Goal: Task Accomplishment & Management: Complete application form

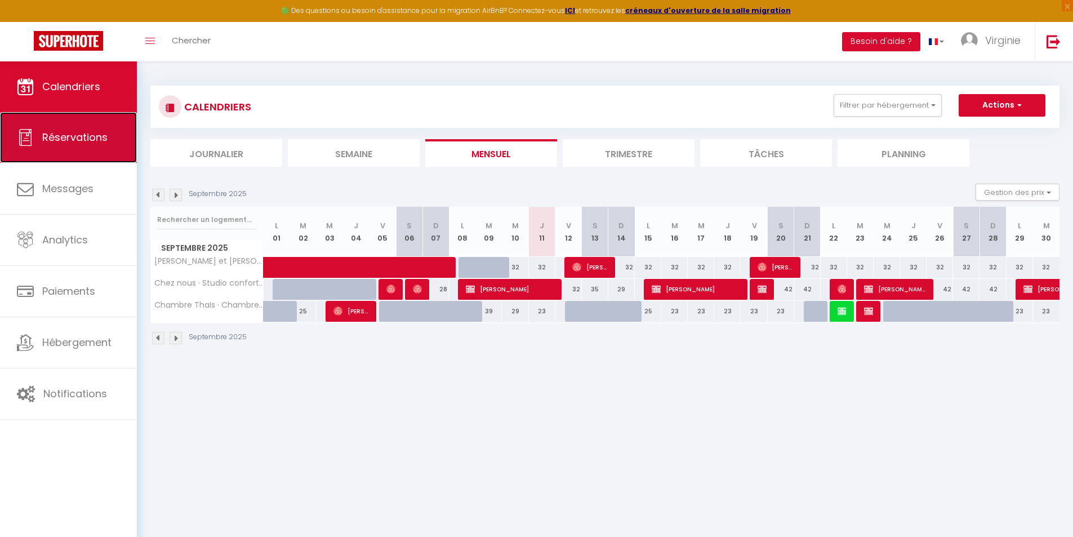
click at [97, 133] on span "Réservations" at bounding box center [74, 137] width 65 height 14
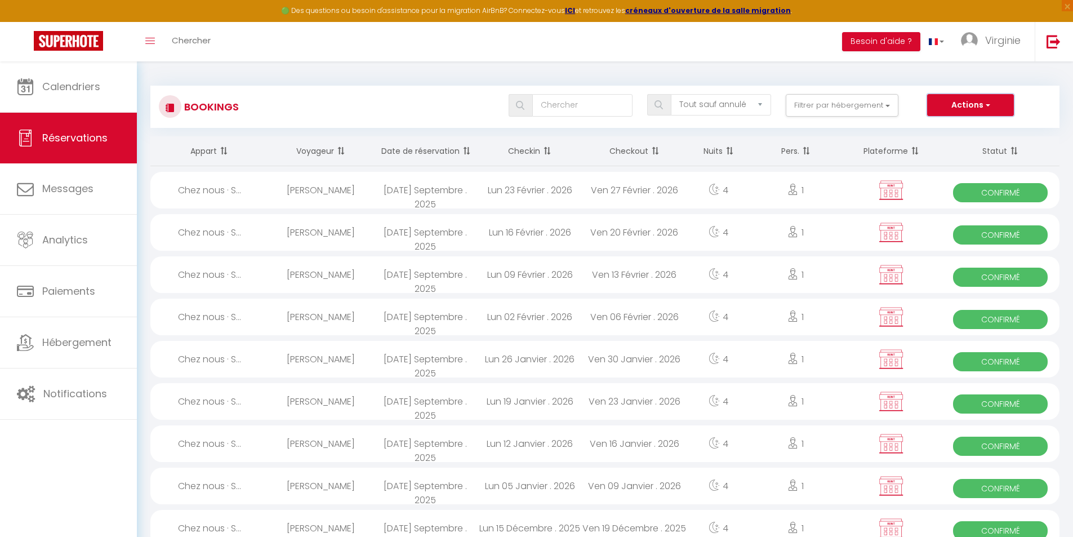
click at [950, 110] on button "Actions" at bounding box center [970, 105] width 87 height 23
click at [946, 125] on link "Nouvelle Réservation" at bounding box center [953, 129] width 121 height 15
select select
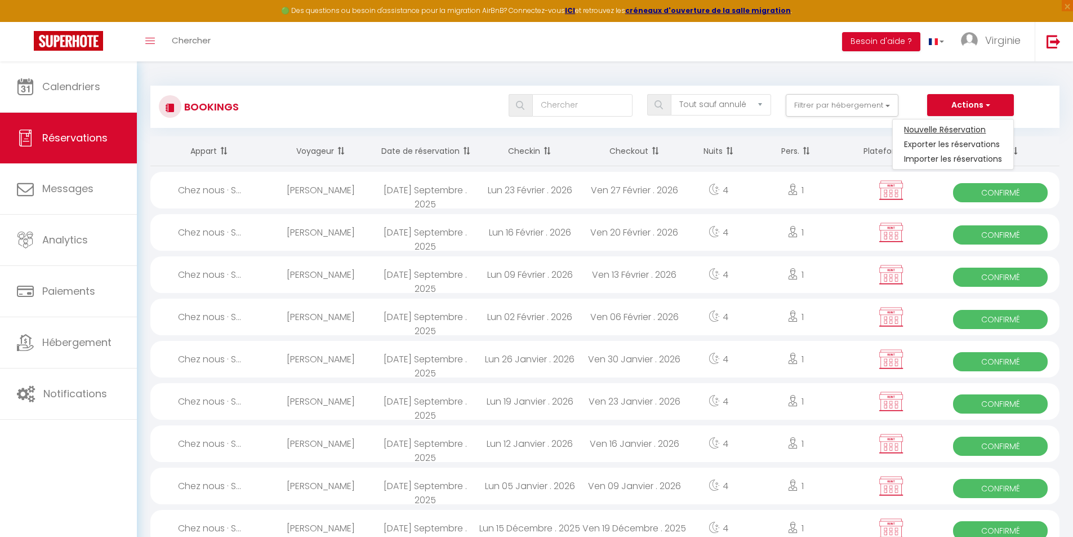
select select
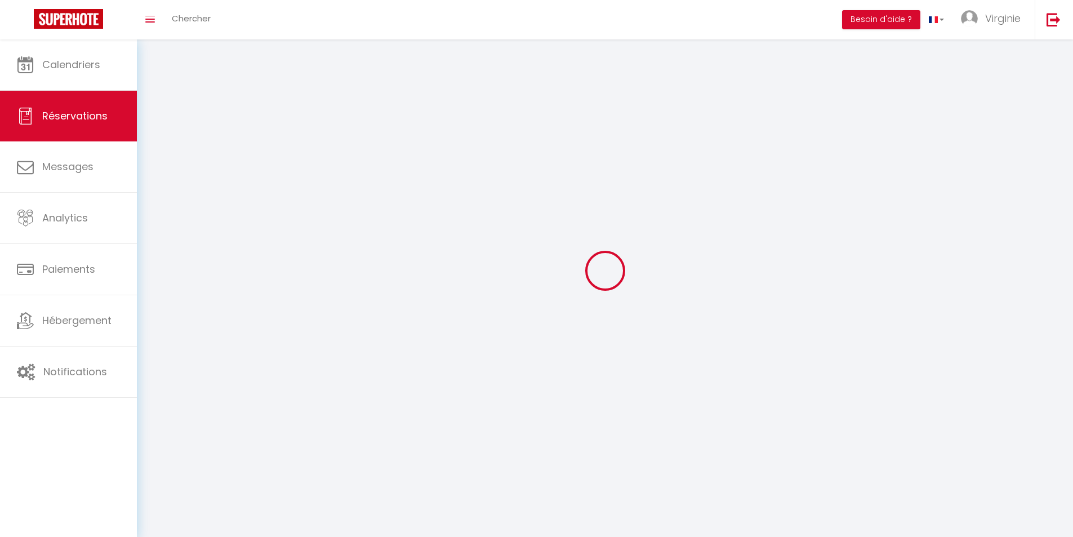
select select
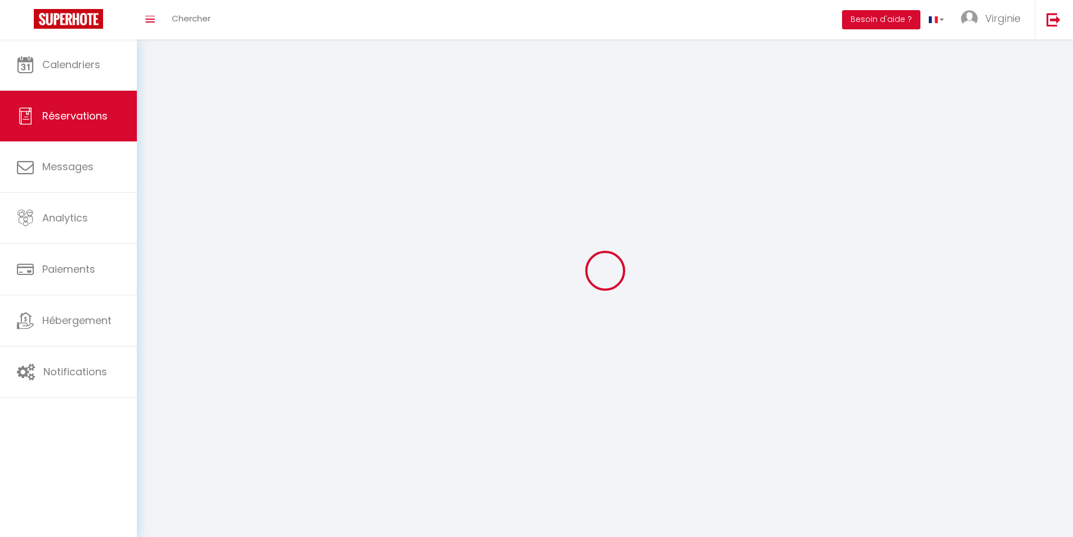
select select
checkbox input "false"
select select
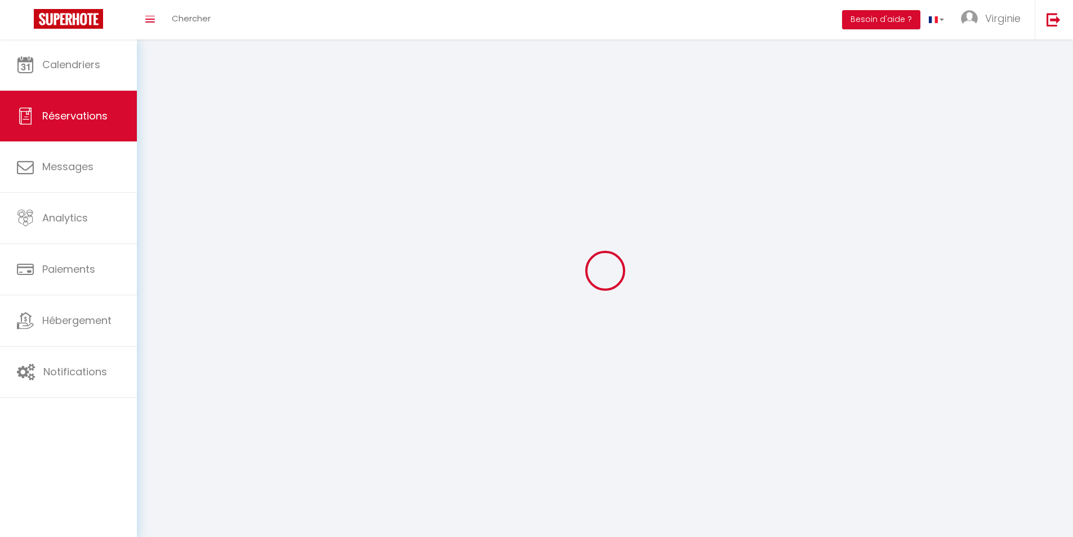
select select
checkbox input "false"
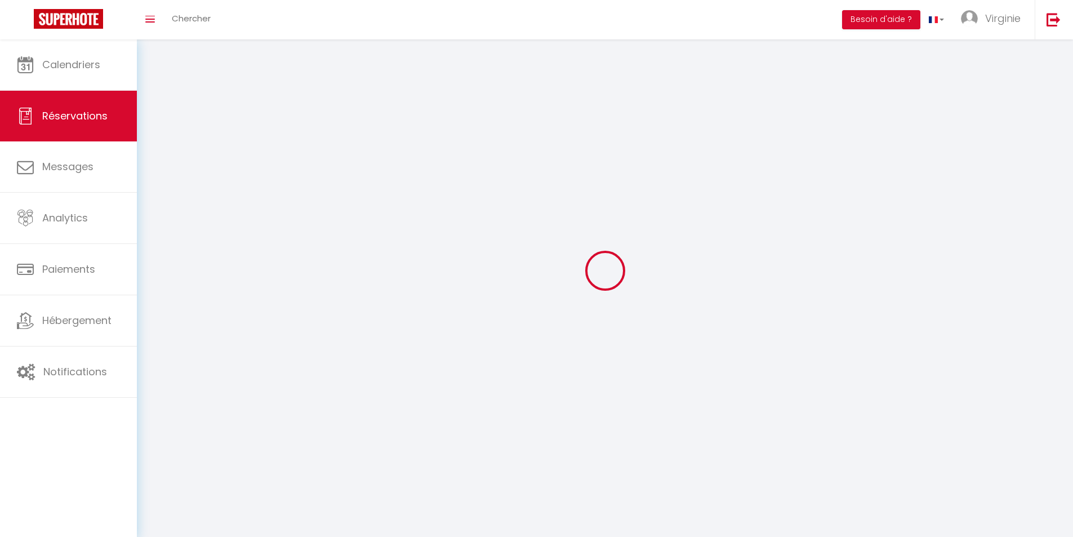
select select
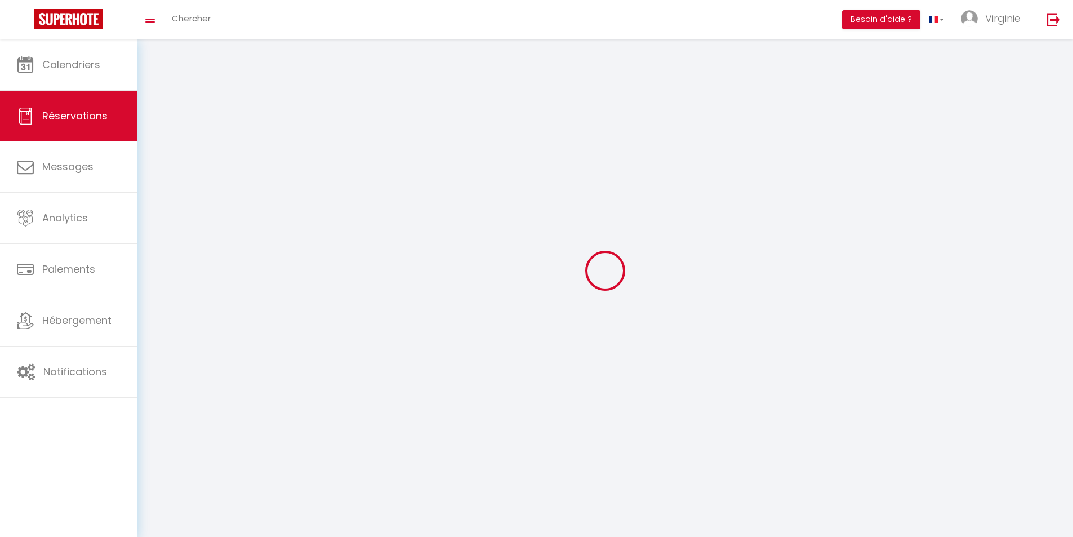
select select
checkbox input "false"
select select
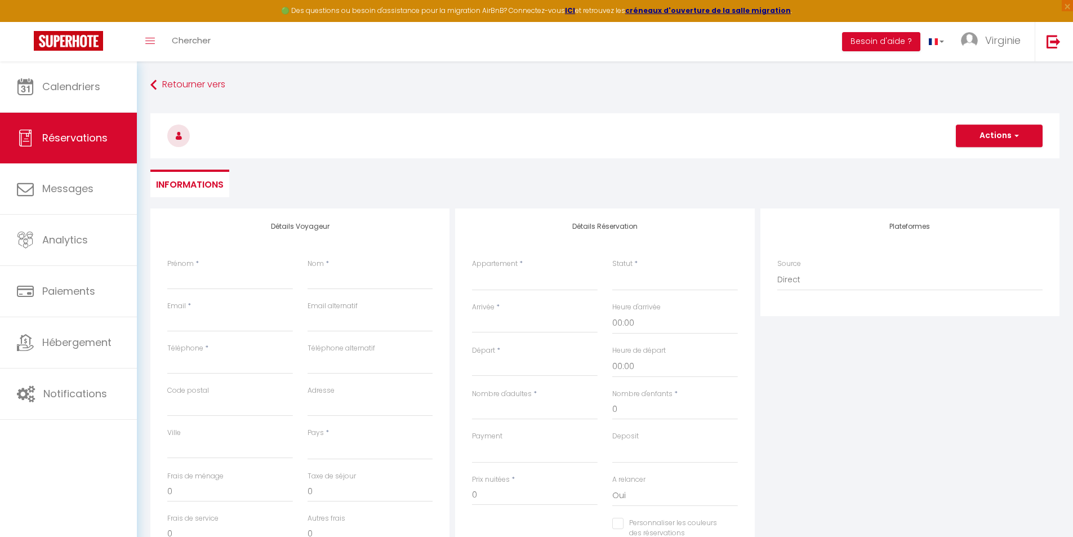
select select
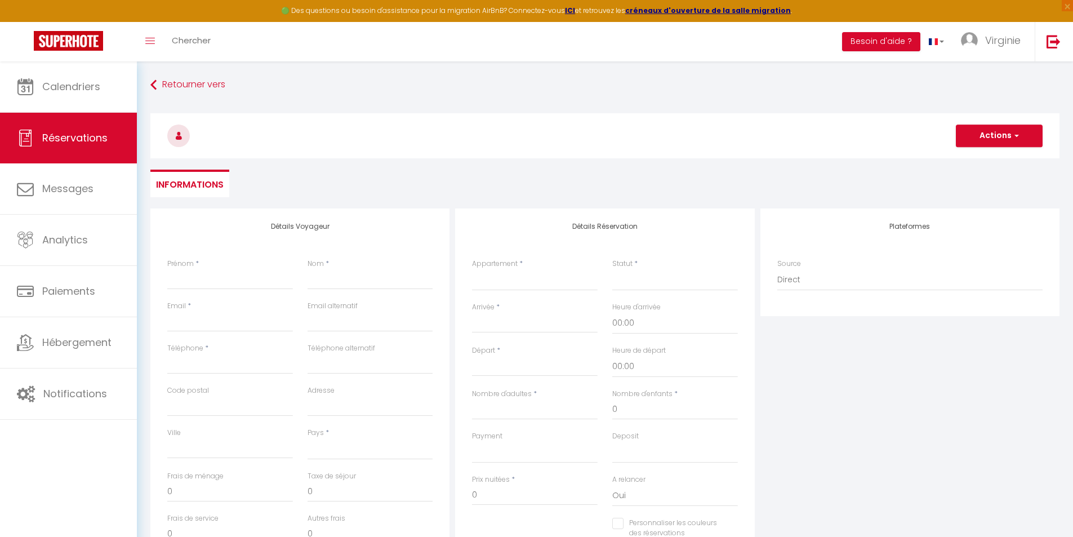
select select
checkbox input "false"
click at [227, 286] on input "Prénom" at bounding box center [230, 279] width 126 height 20
type input "L"
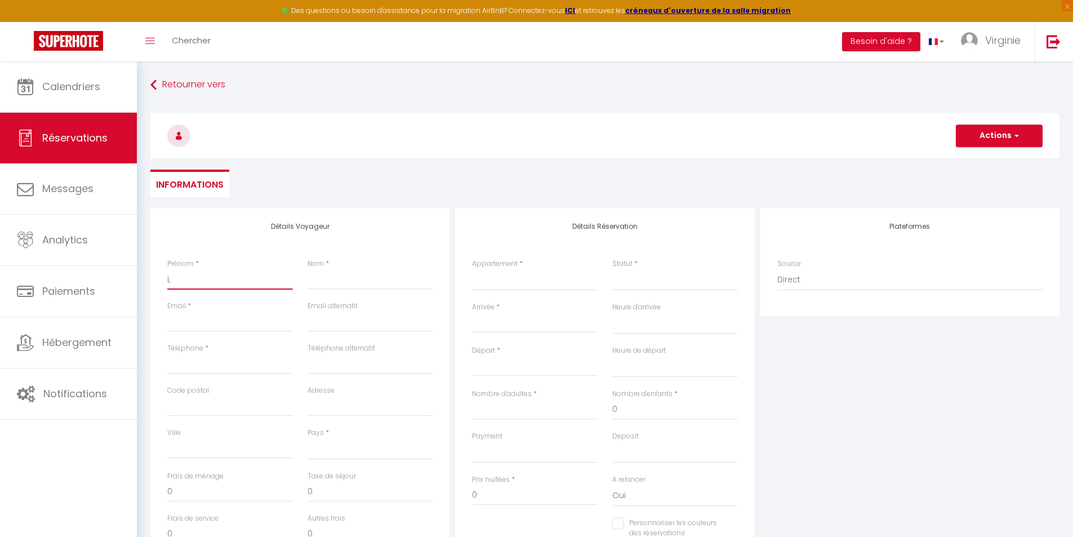
select select
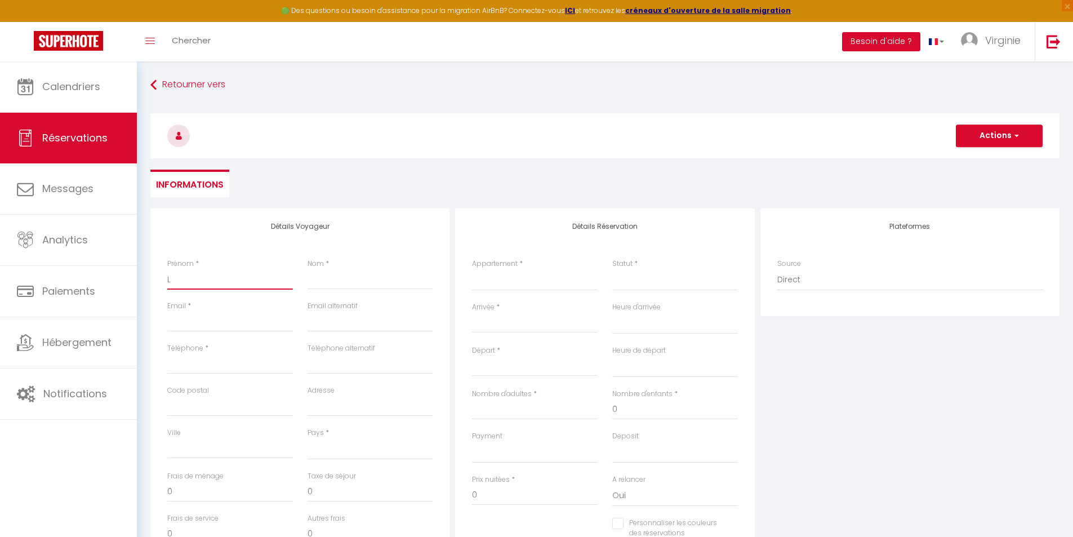
select select
checkbox input "false"
type input "Lu"
select select
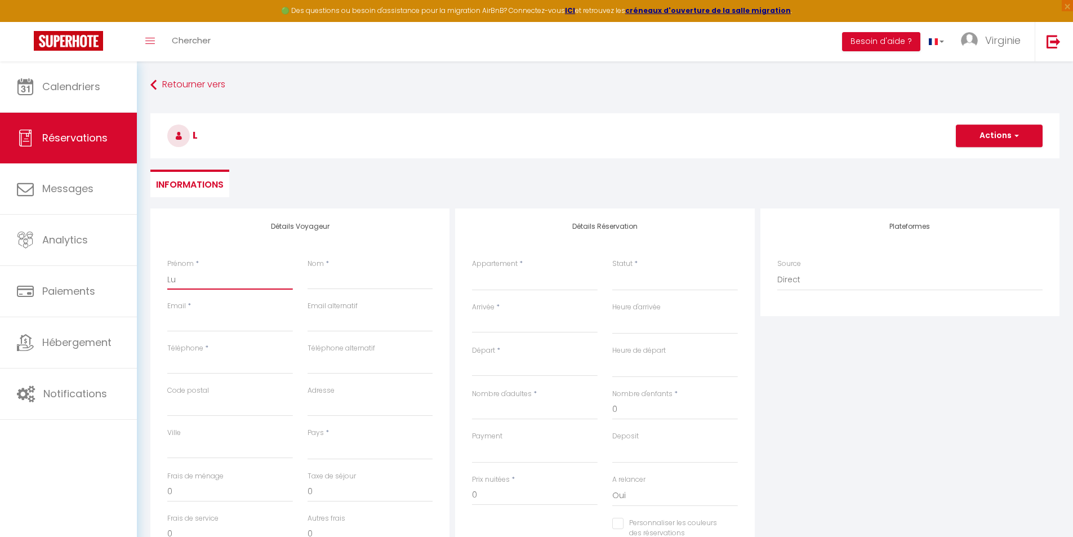
select select
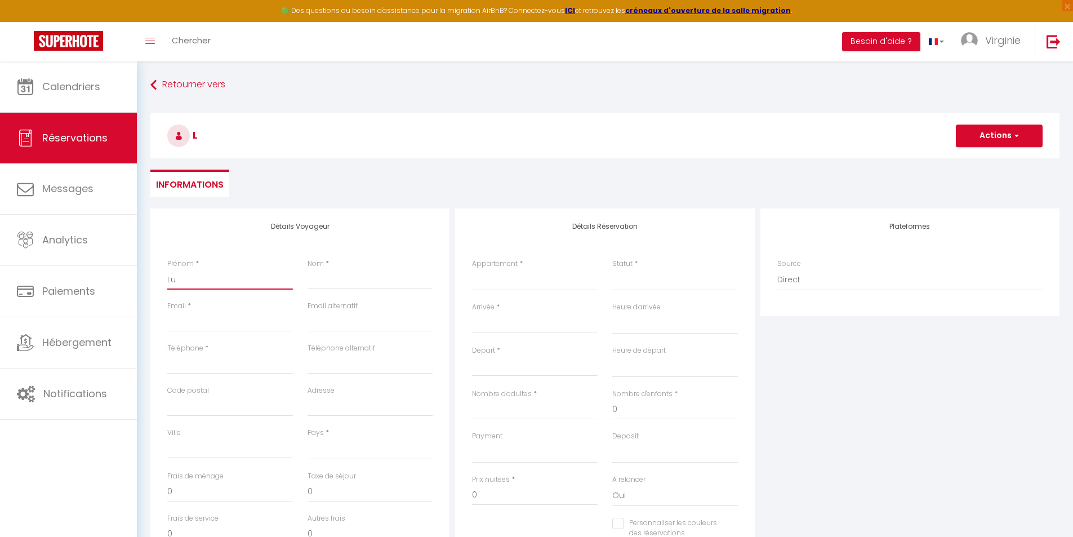
select select
checkbox input "false"
type input "Luc"
select select
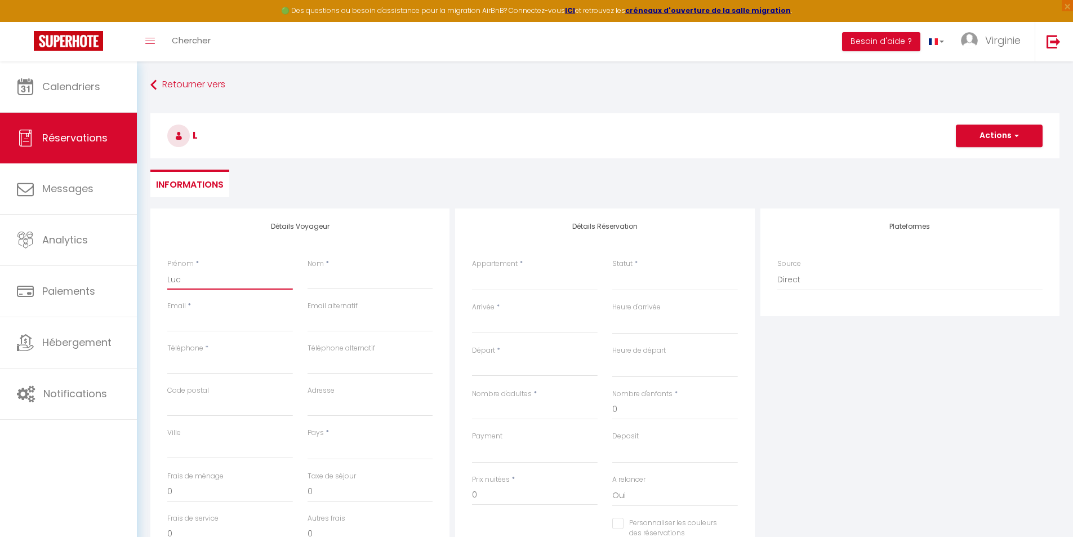
select select
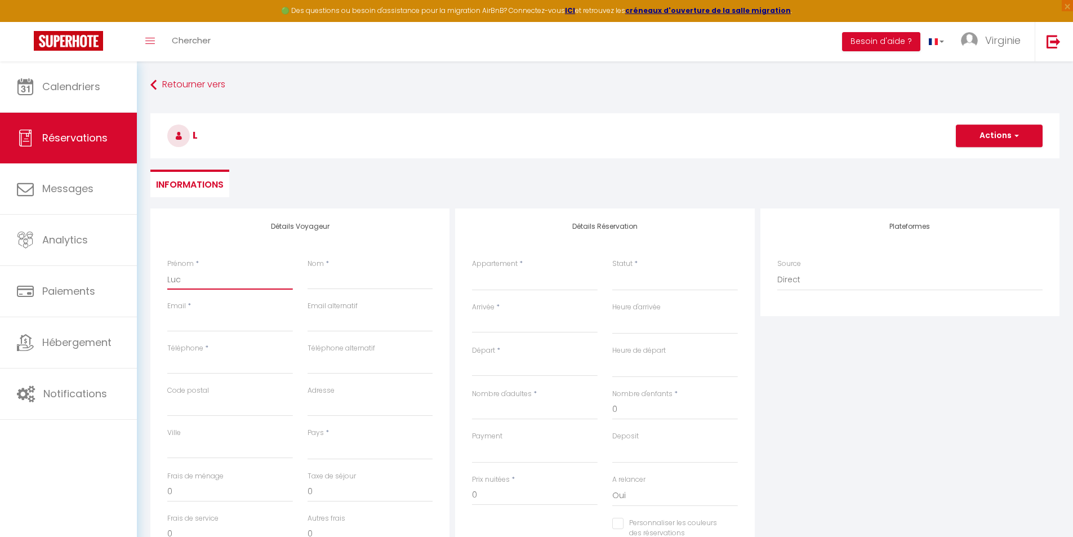
checkbox input "false"
type input "Luci"
select select
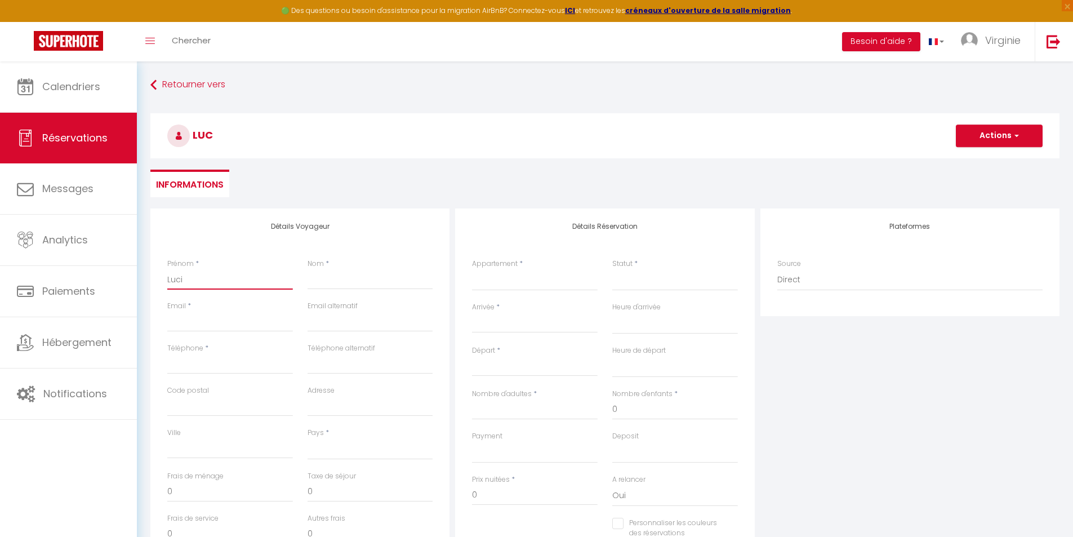
select select
checkbox input "false"
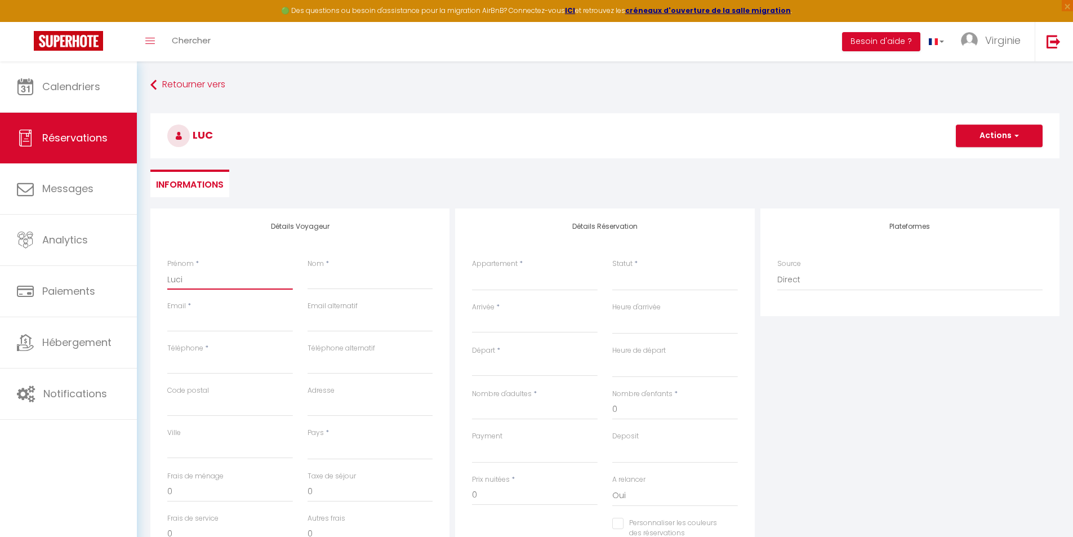
type input "Lucir"
select select
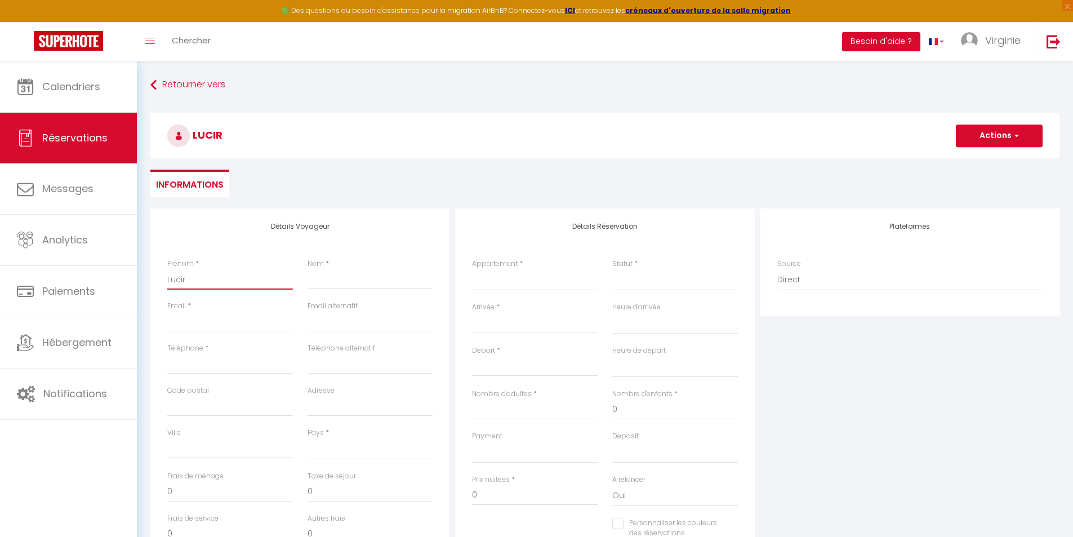
select select
checkbox input "false"
type input "Luci"
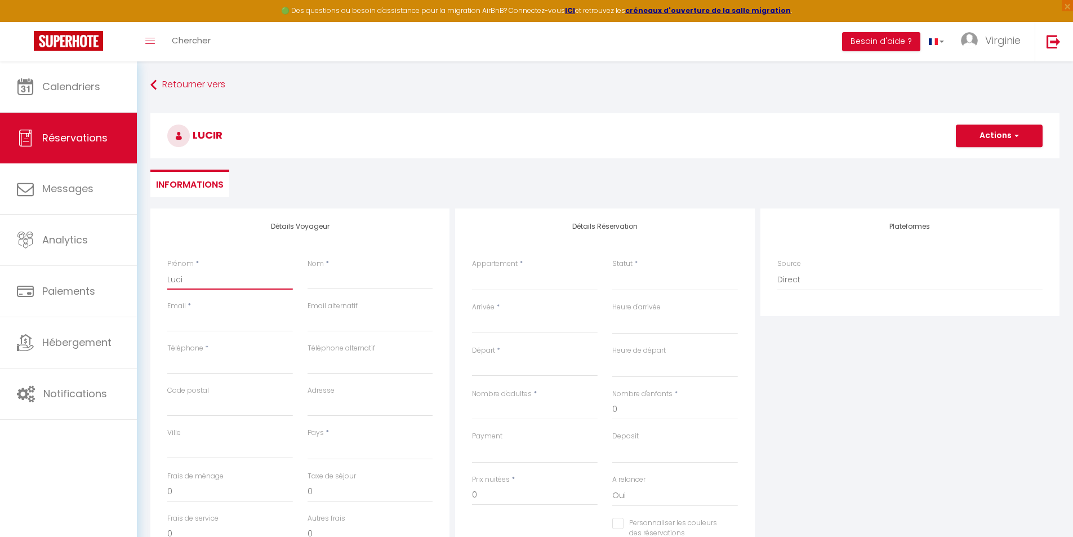
select select
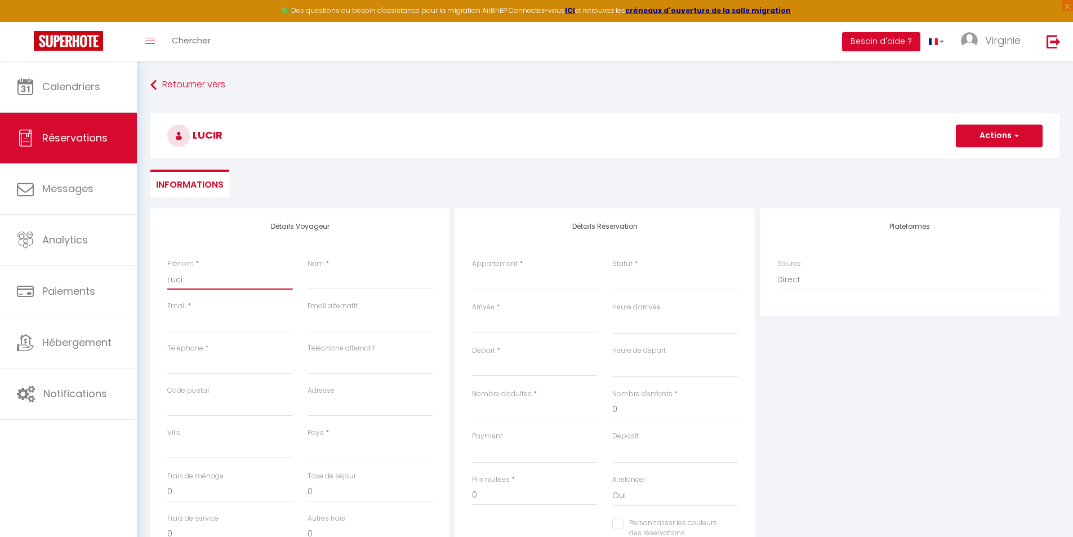
select select
checkbox input "false"
type input "[PERSON_NAME]"
select select
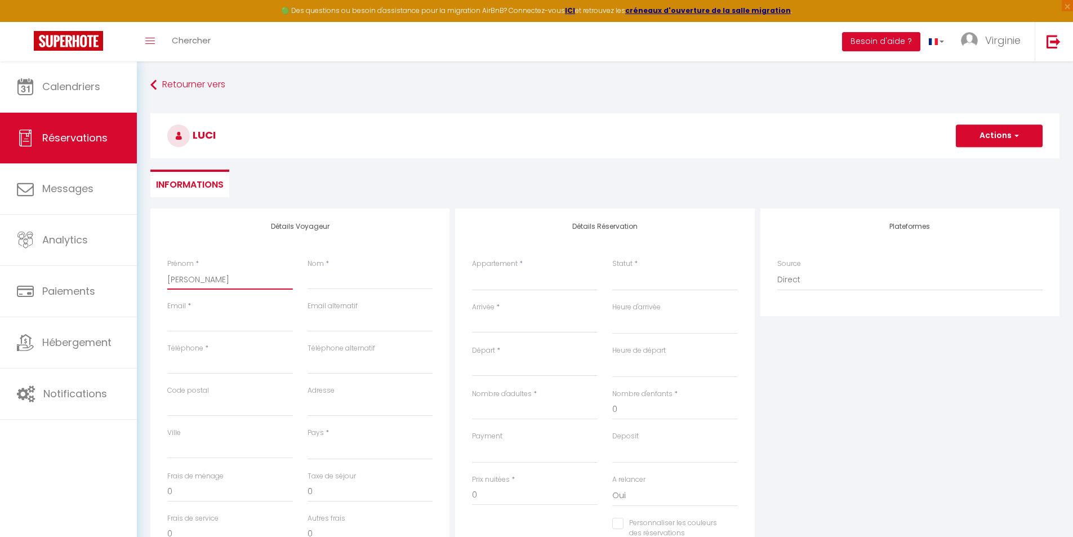
select select
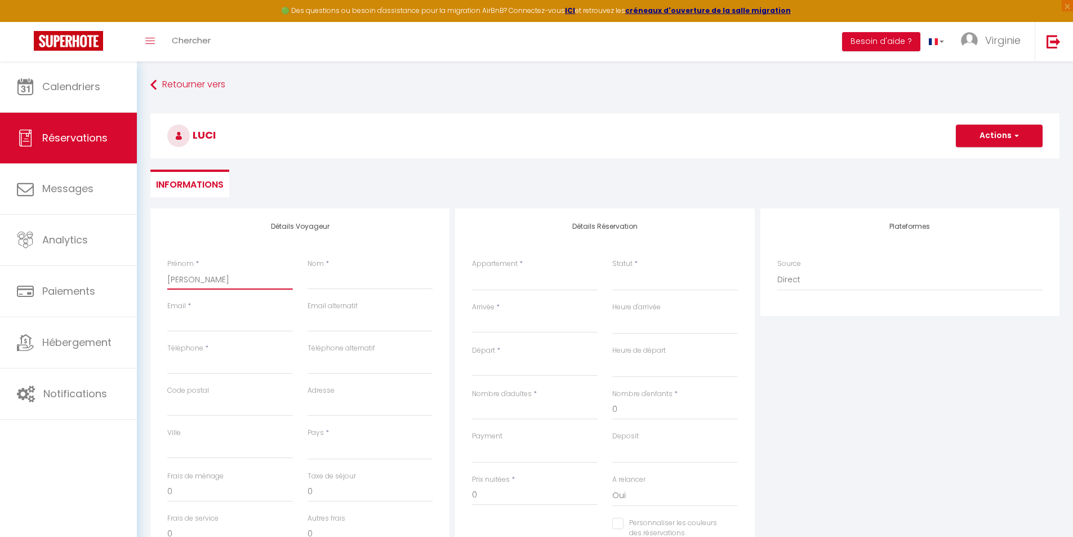
select select
checkbox input "false"
type input "[PERSON_NAME]"
click at [340, 277] on input "Nom" at bounding box center [371, 279] width 126 height 20
type input "P"
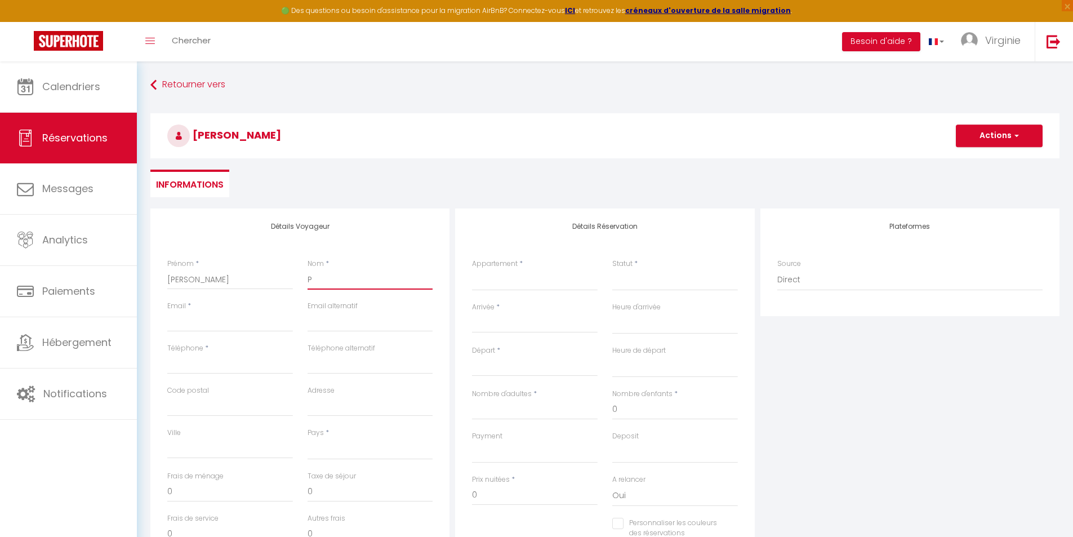
select select
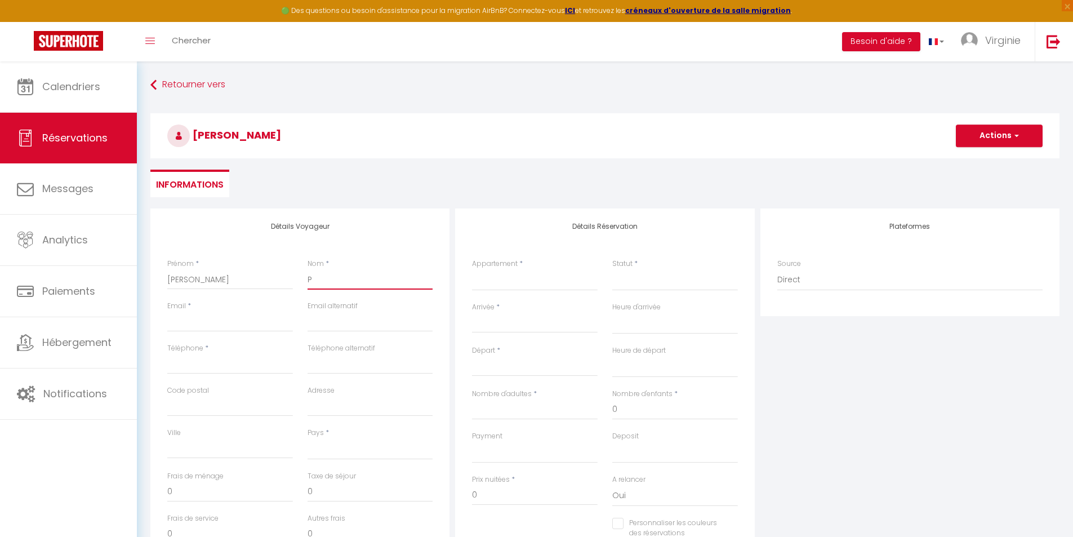
select select
checkbox input "false"
type input "Pr"
select select
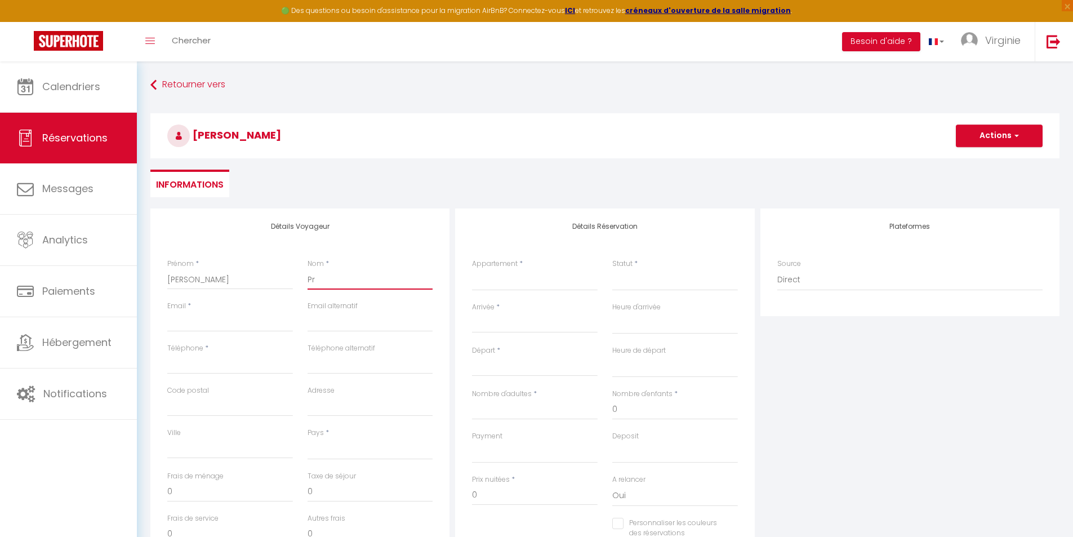
select select
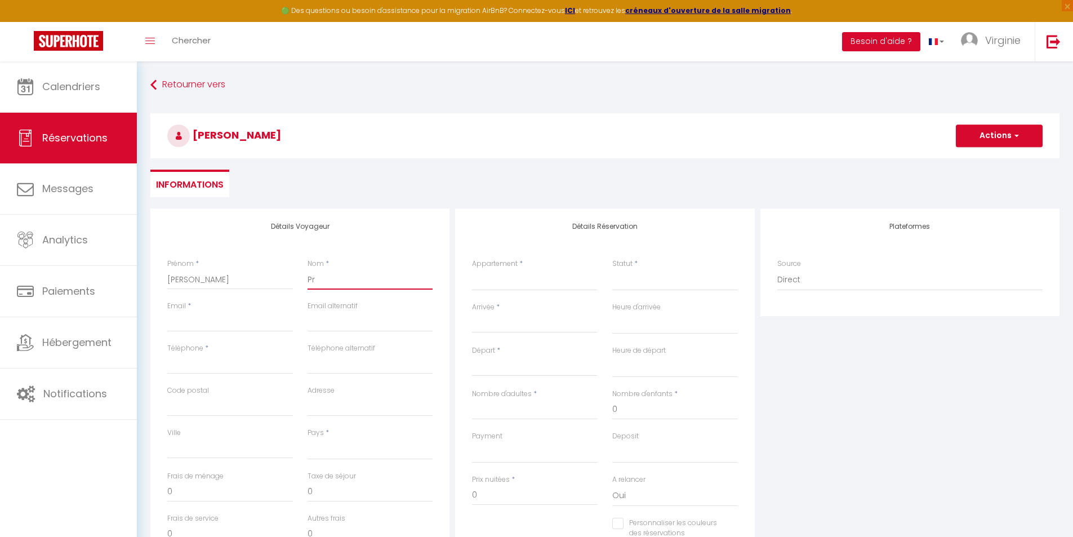
select select
checkbox input "false"
type input "Pro"
select select
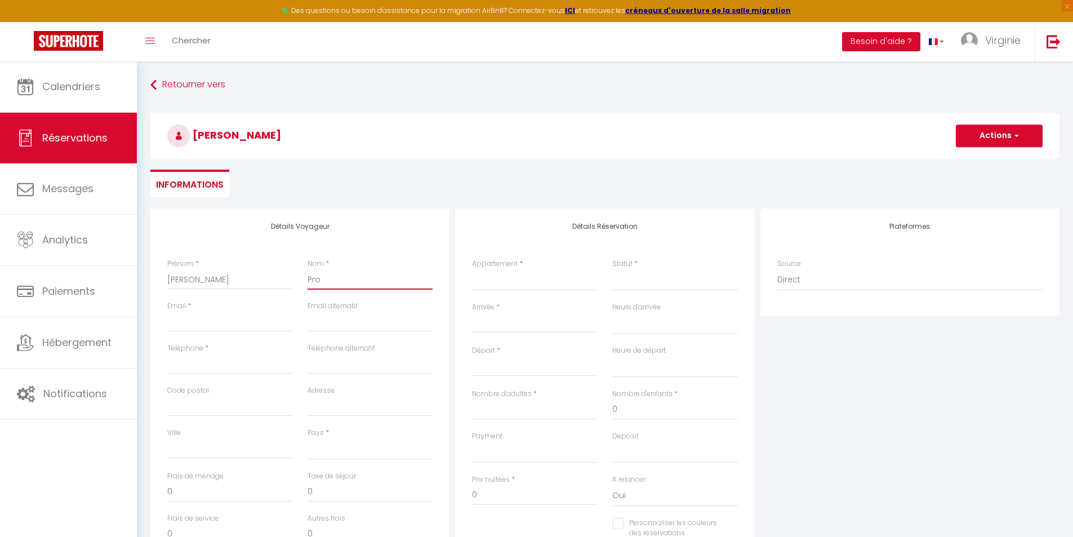
select select
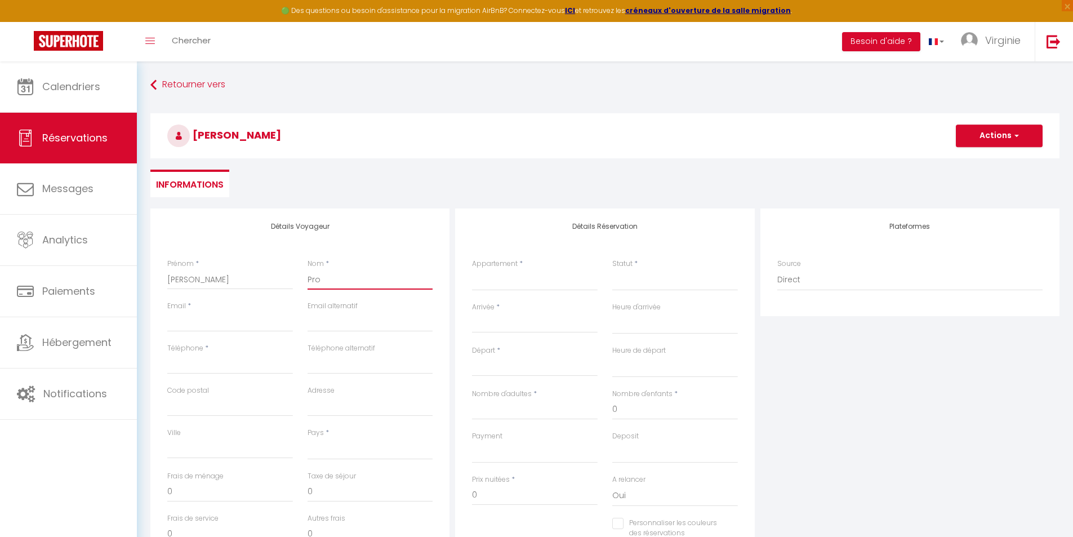
checkbox input "false"
type input "Prod"
select select
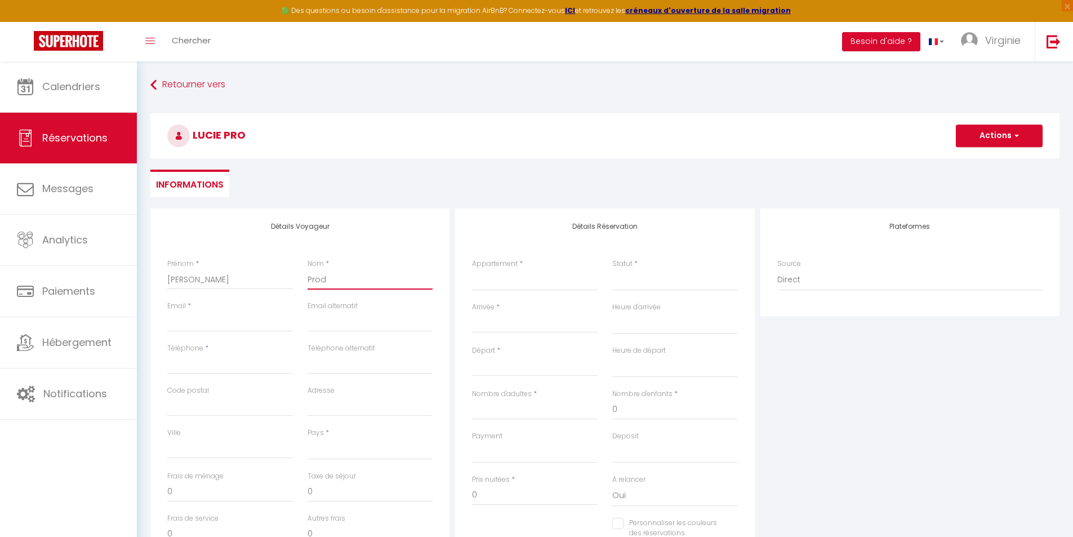
select select
checkbox input "false"
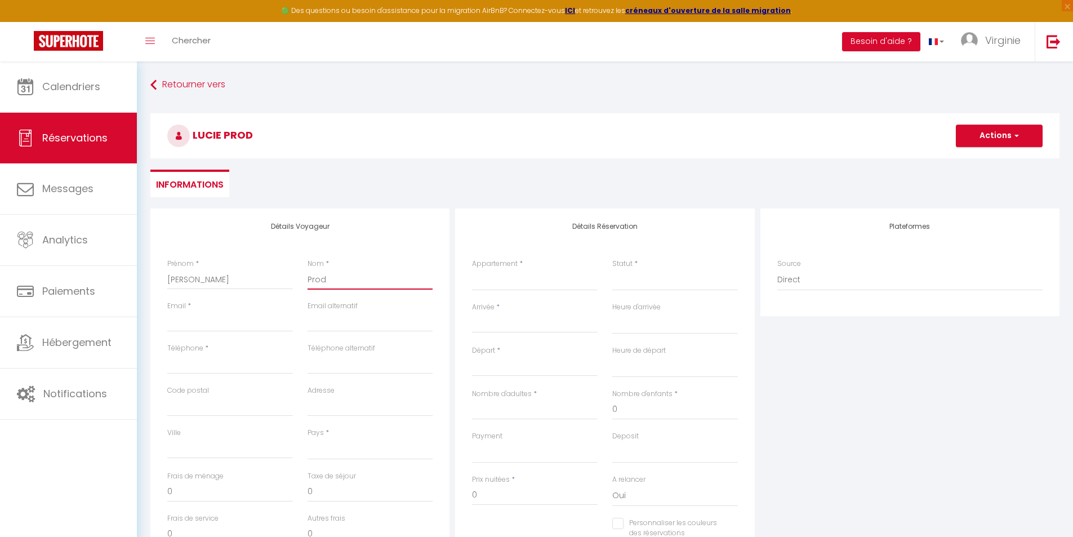
type input "Prodh"
select select
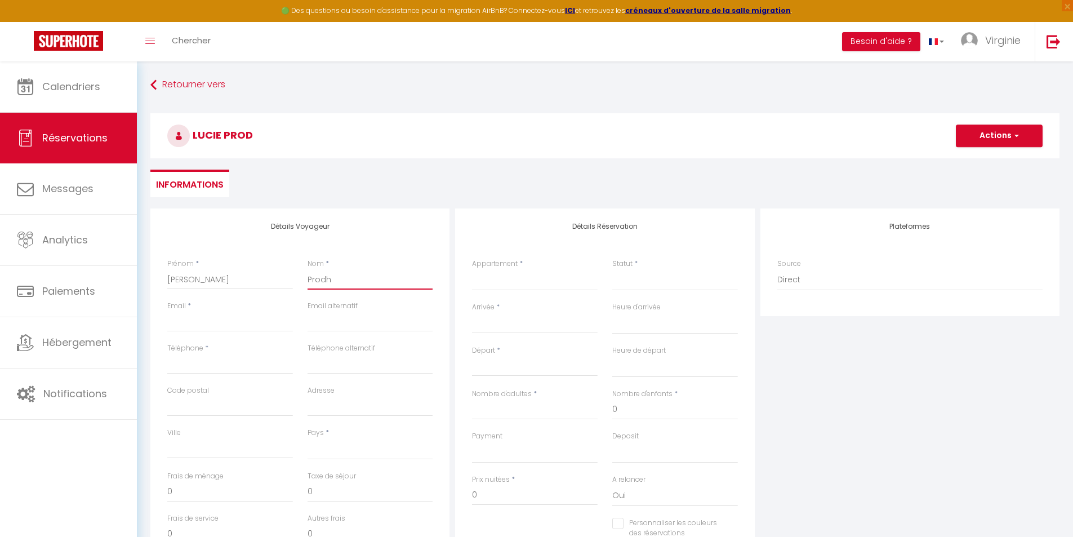
select select
checkbox input "false"
type input "Prodho"
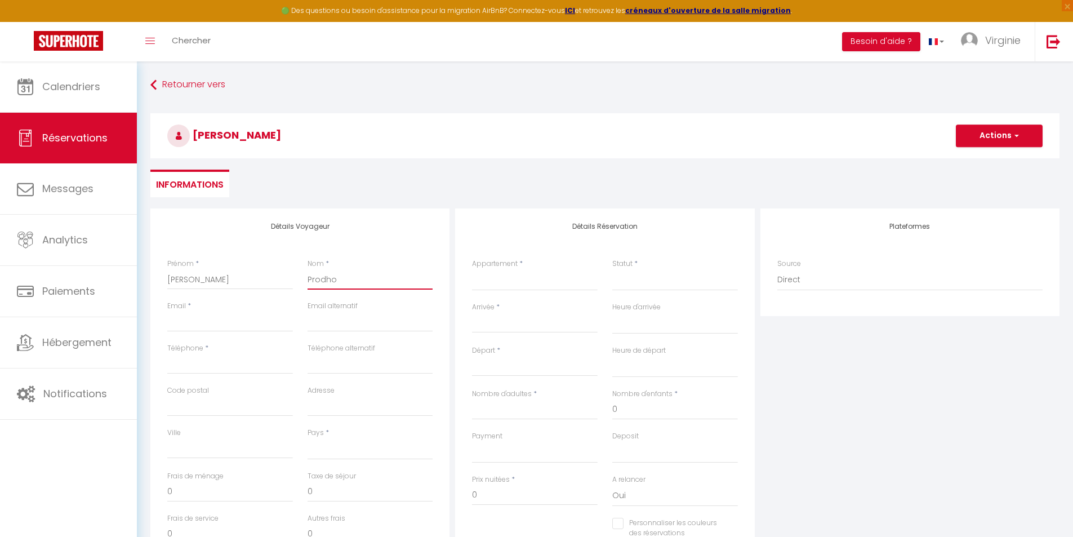
select select
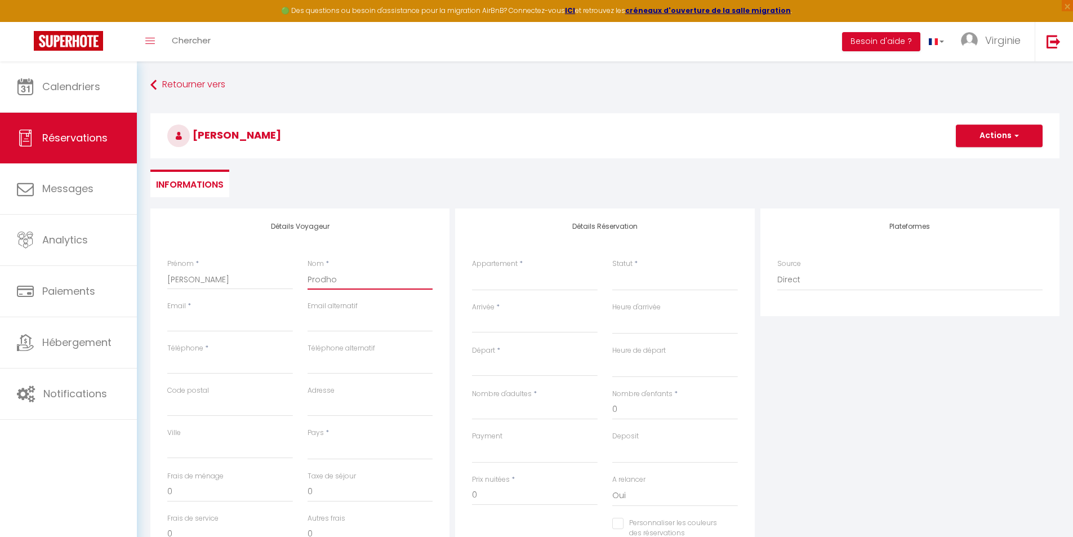
select select
checkbox input "false"
type input "Prodhom"
select select
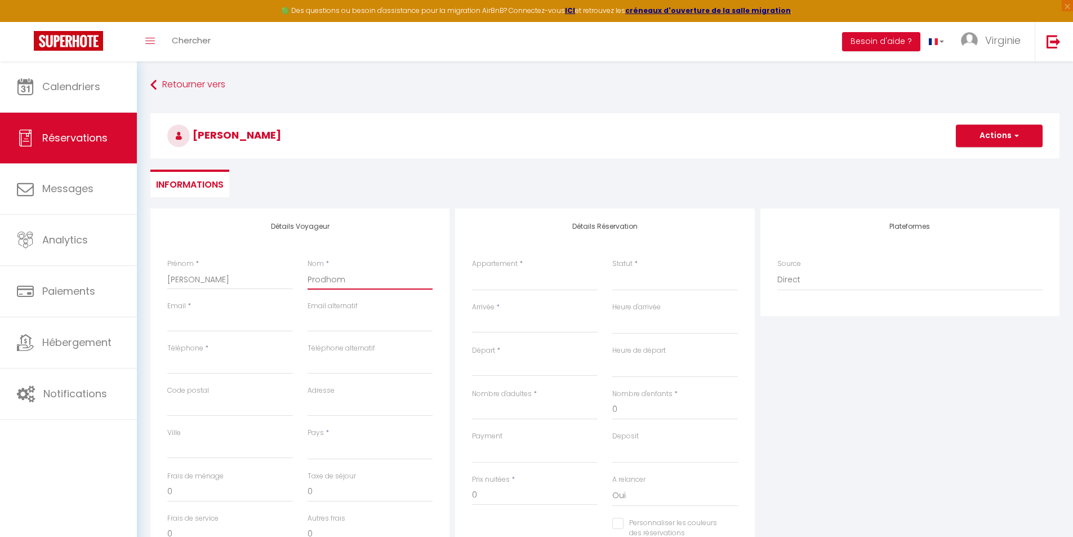
select select
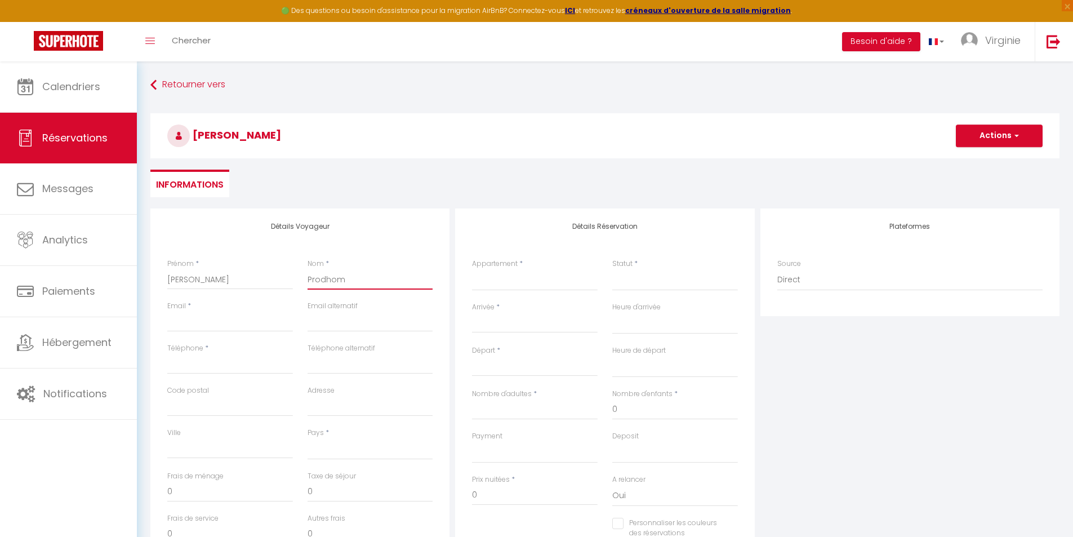
select select
checkbox input "false"
type input "Prodhomm"
select select
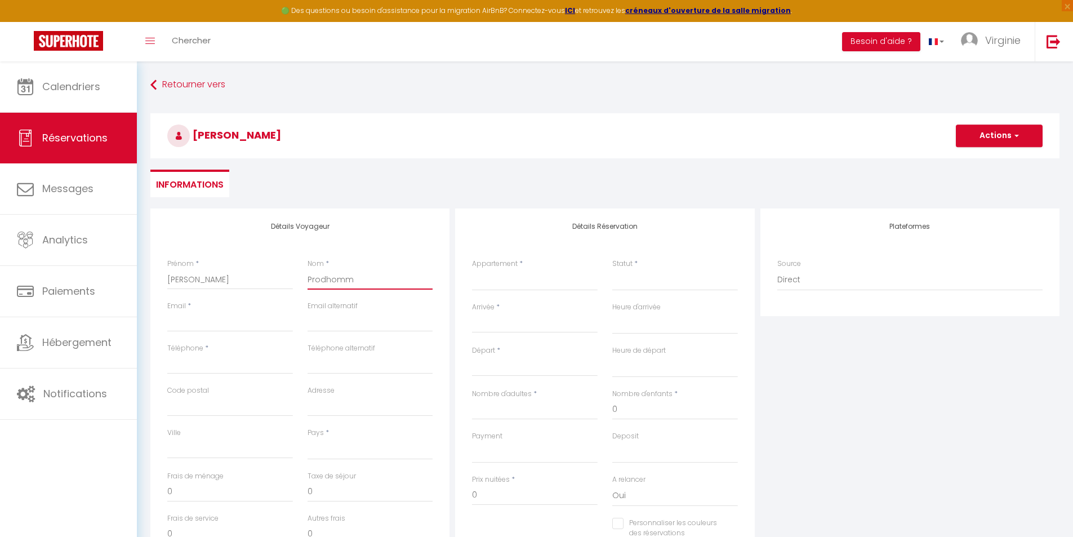
select select
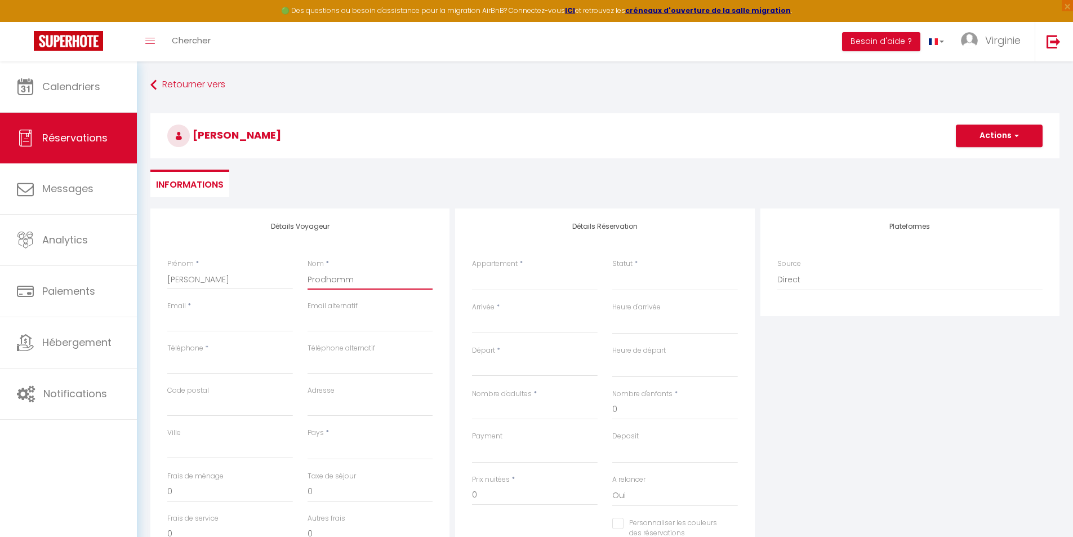
checkbox input "false"
type input "Prodhomme"
select select
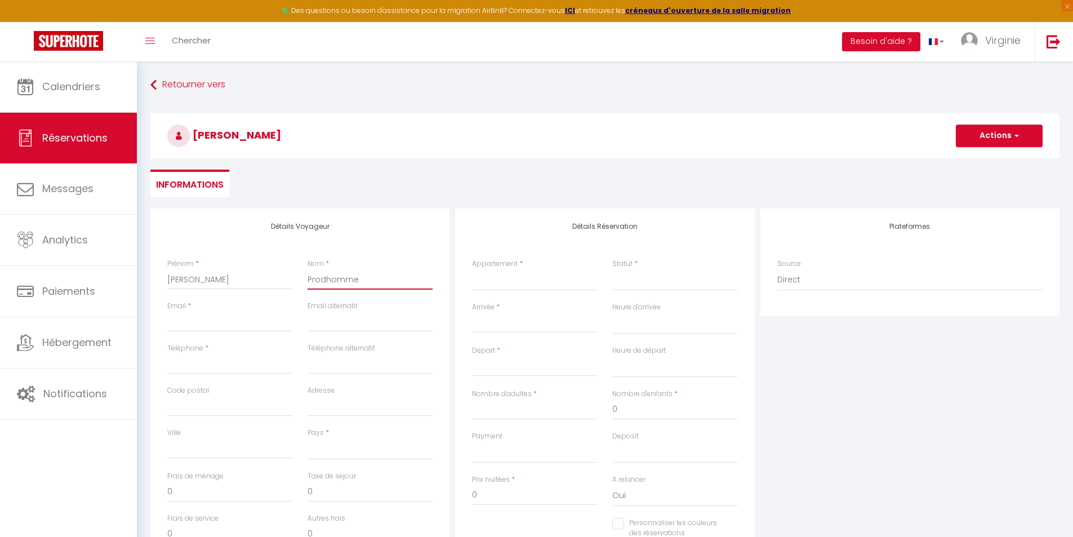
select select
checkbox input "false"
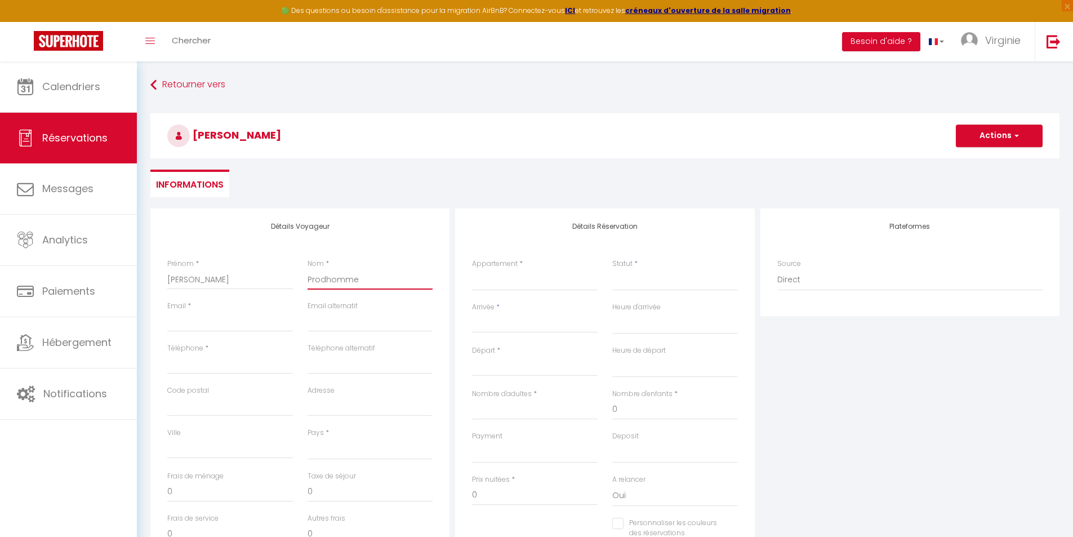
scroll to position [56, 0]
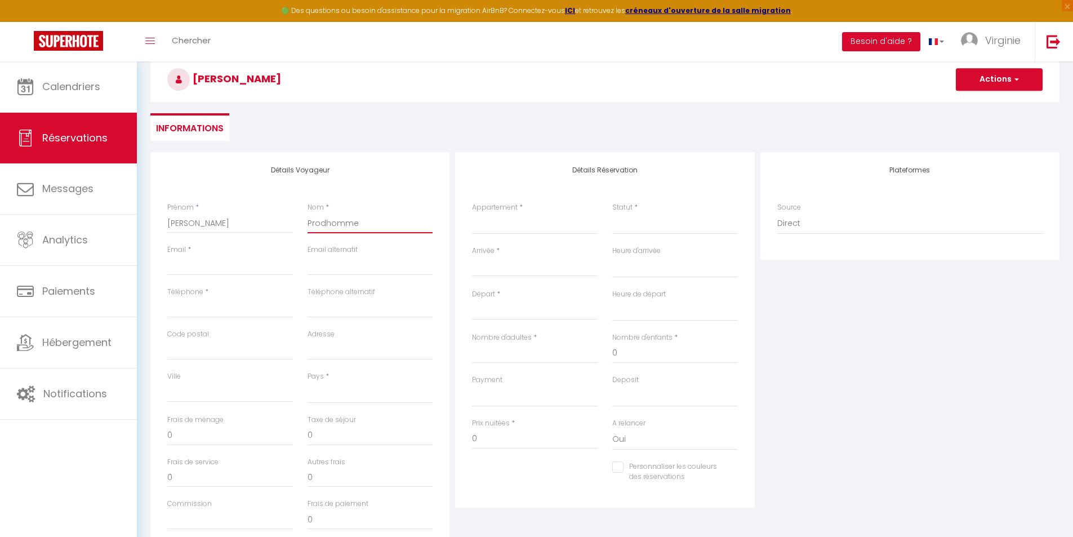
type input "Prodhomme"
click at [215, 256] on input "Email client" at bounding box center [230, 265] width 126 height 20
type input "[EMAIL_ADDRESS][DOMAIN_NAME]"
type input "0762541083"
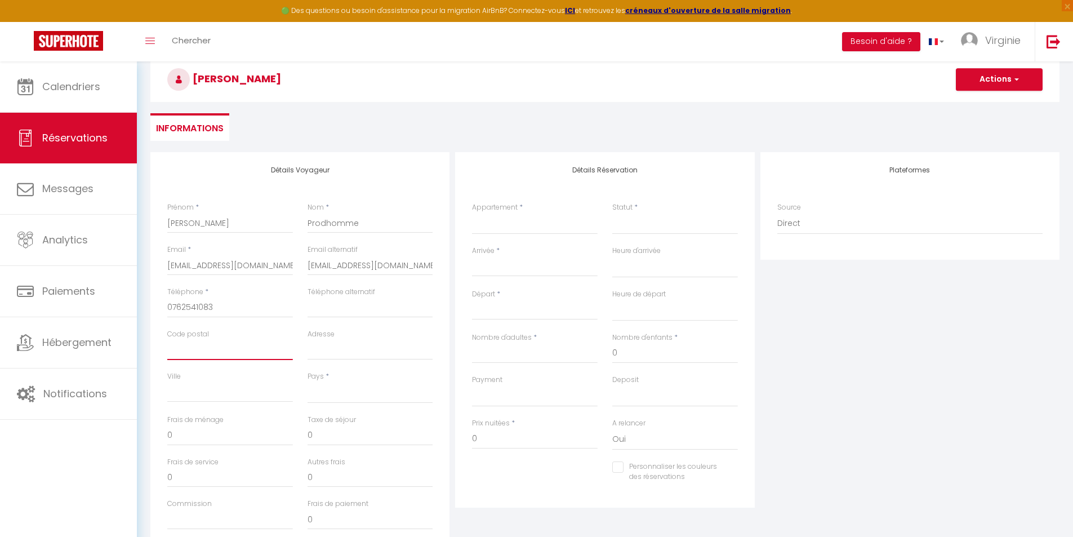
type input "37380"
type input "[STREET_ADDRESS]"
type input "Reugny"
select select "FR"
select select
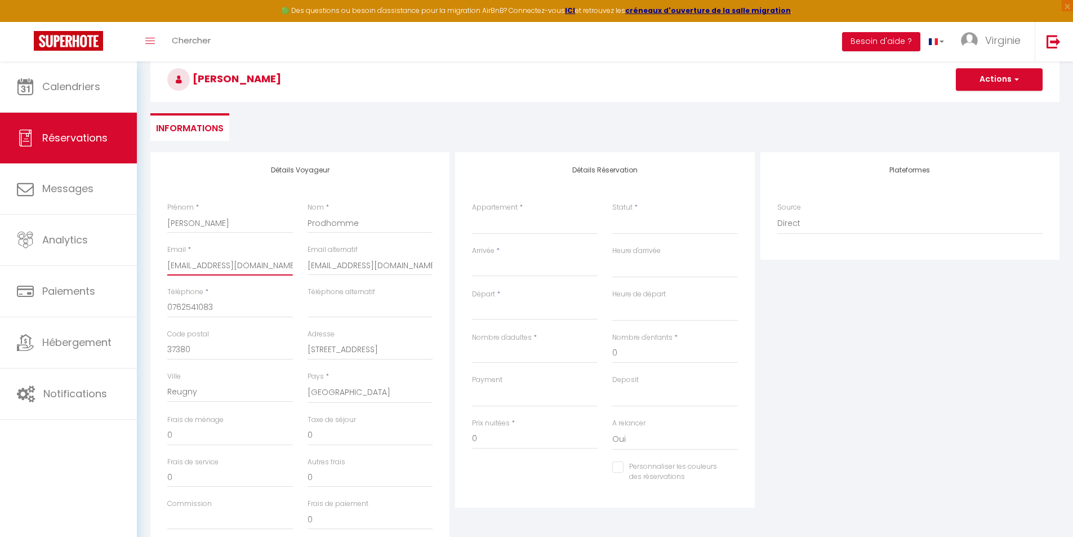
select select
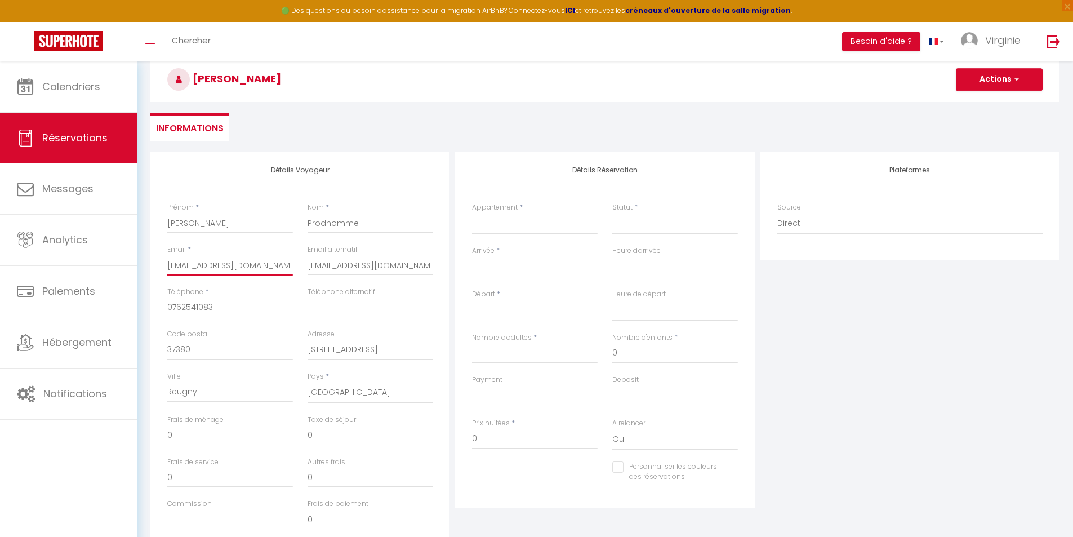
checkbox input "false"
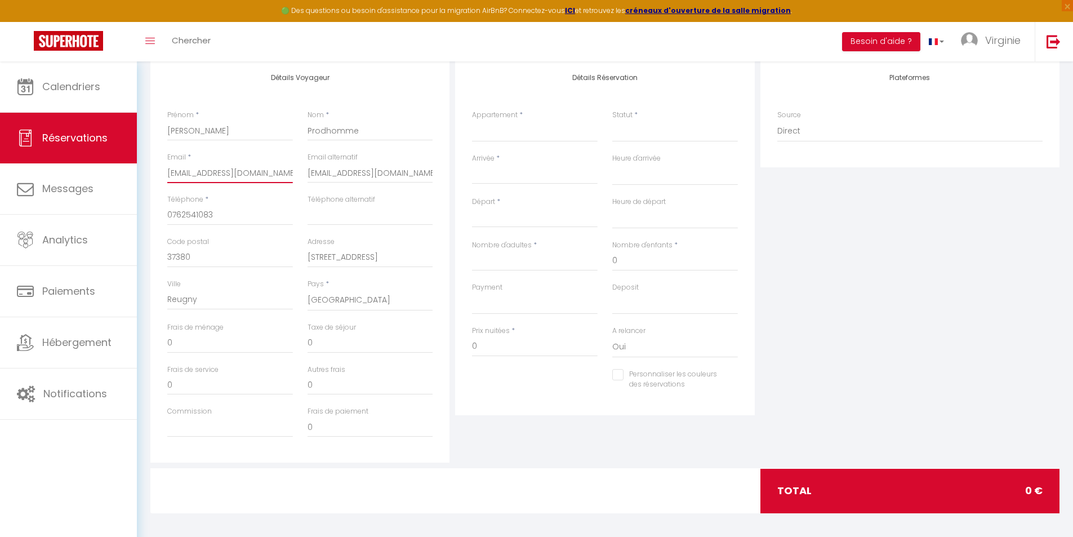
scroll to position [153, 0]
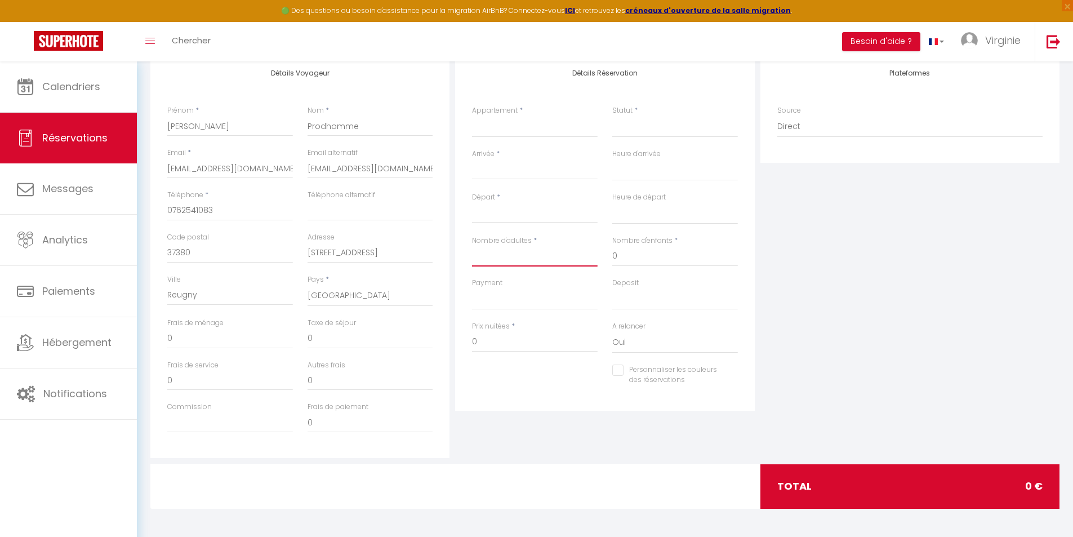
click at [564, 251] on input "Nombre d'adultes" at bounding box center [535, 256] width 126 height 20
type input "1"
select select
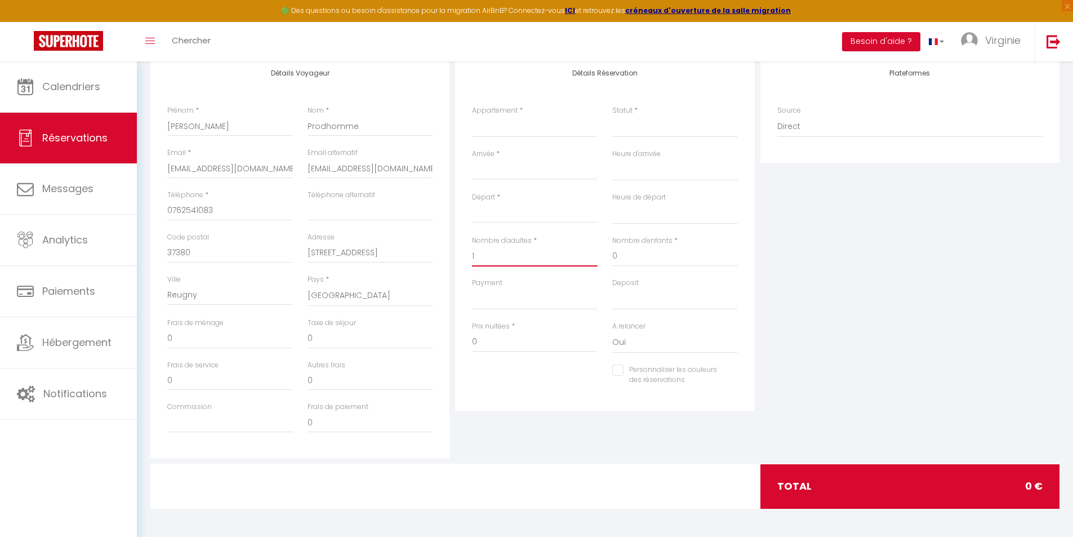
select select
click at [512, 367] on div "Personnaliser les couleurs des réservations #D7092E" at bounding box center [605, 380] width 281 height 33
drag, startPoint x: 497, startPoint y: 260, endPoint x: 462, endPoint y: 262, distance: 35.0
click at [461, 261] on div "Détails Réservation Appartement * [PERSON_NAME] et [PERSON_NAME] vert : Studio …" at bounding box center [604, 232] width 299 height 355
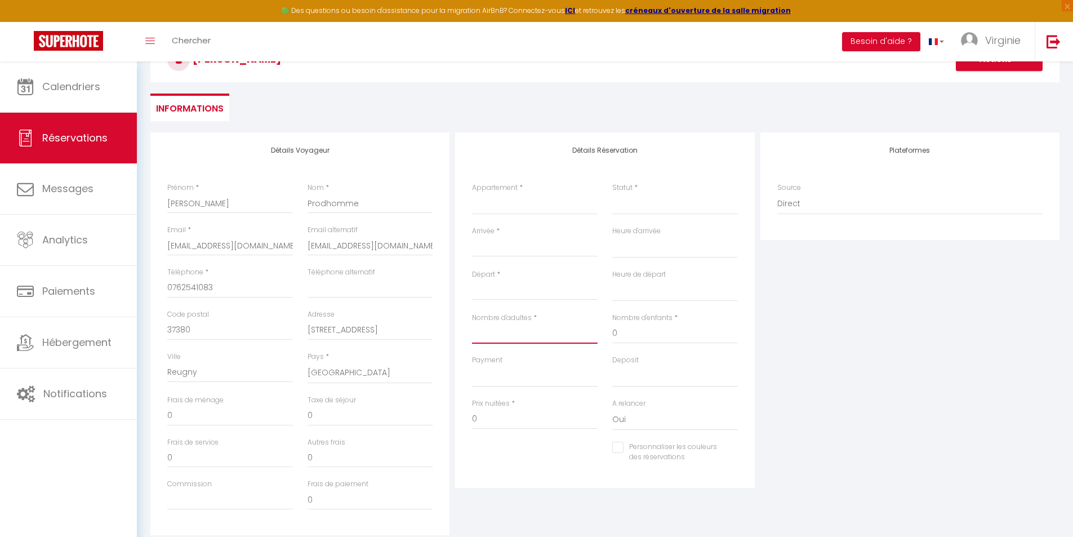
scroll to position [0, 0]
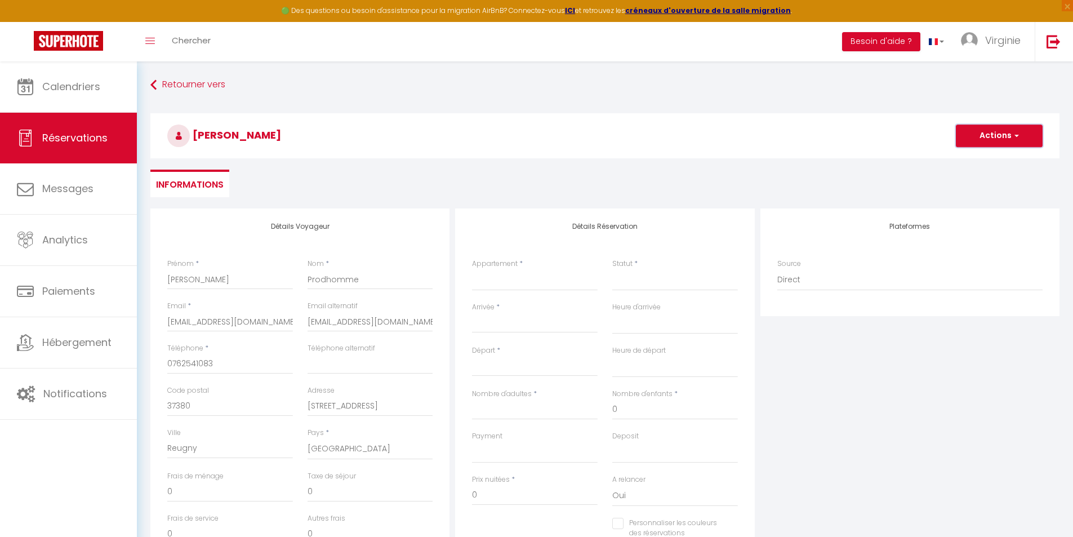
click at [993, 132] on button "Actions" at bounding box center [999, 135] width 87 height 23
click at [532, 281] on select "[PERSON_NAME] et [PERSON_NAME] vert : Studio éco-renové Chez nous · Studio conf…" at bounding box center [535, 279] width 126 height 21
click at [472, 269] on select "[PERSON_NAME] et [PERSON_NAME] vert : Studio éco-renové Chez nous · Studio conf…" at bounding box center [535, 279] width 126 height 21
click at [529, 321] on input "Arrivée" at bounding box center [535, 324] width 126 height 15
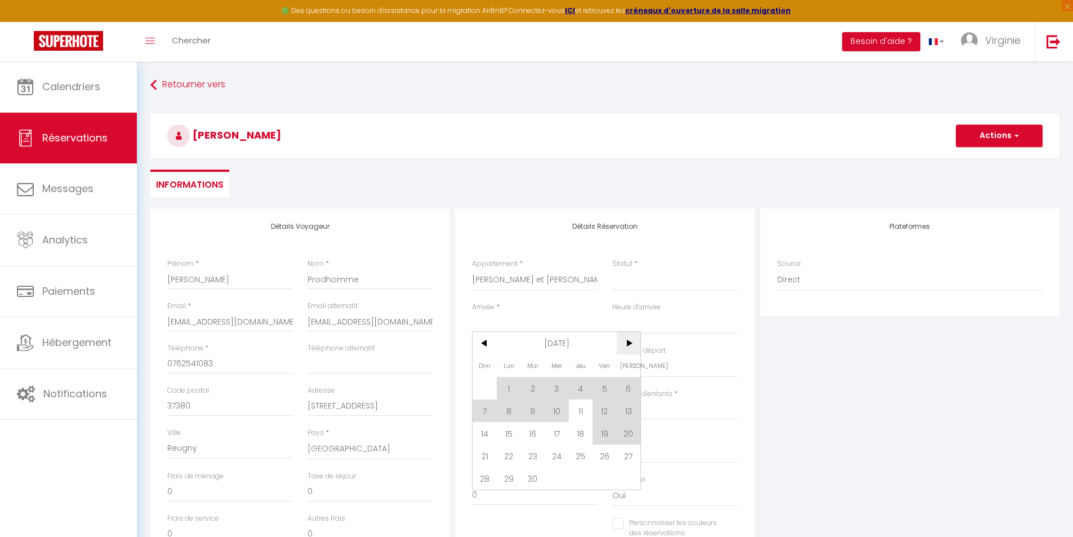
click at [632, 345] on span ">" at bounding box center [629, 343] width 24 height 23
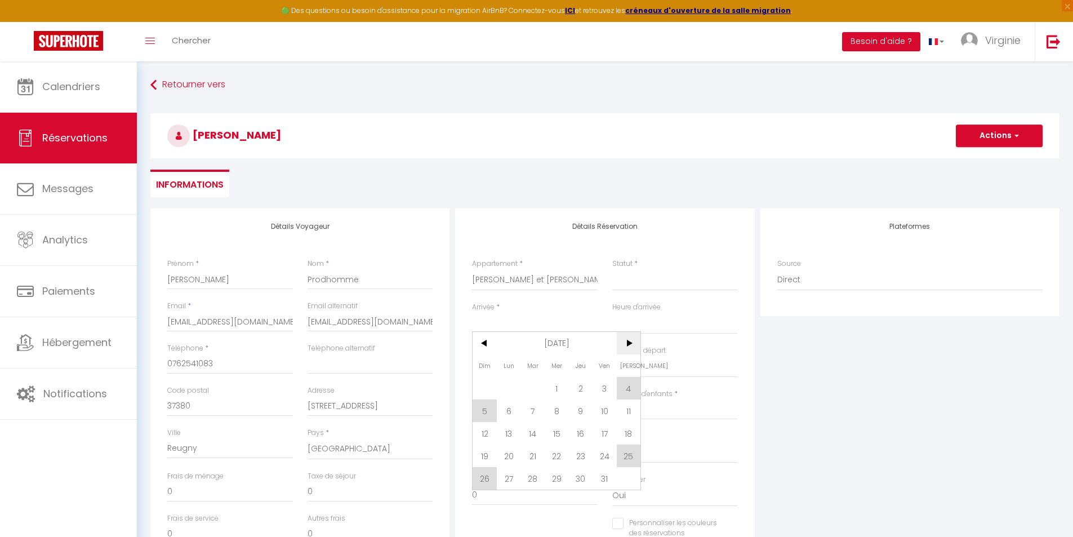
click at [627, 343] on span ">" at bounding box center [629, 343] width 24 height 23
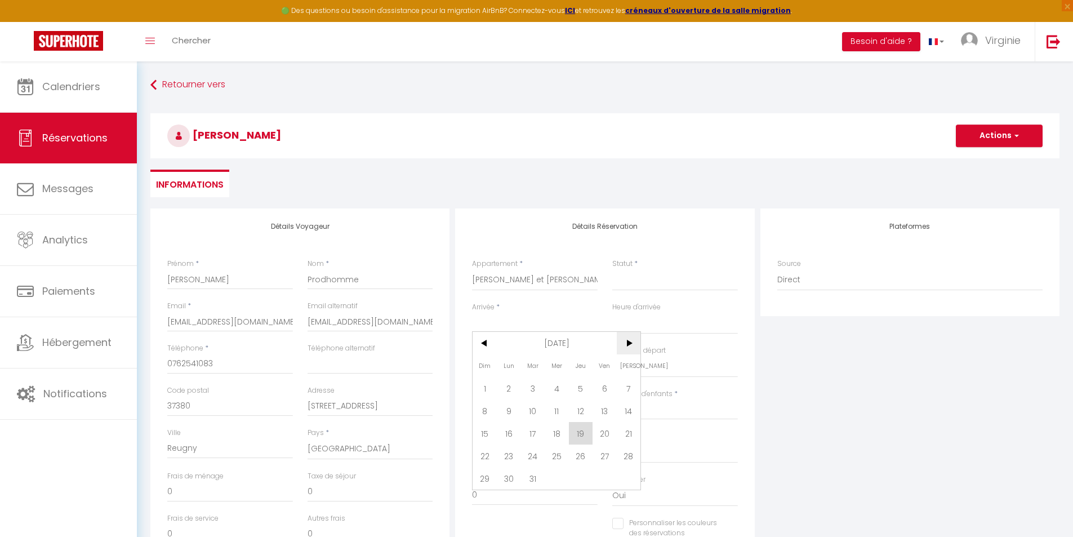
click at [626, 340] on span ">" at bounding box center [629, 343] width 24 height 23
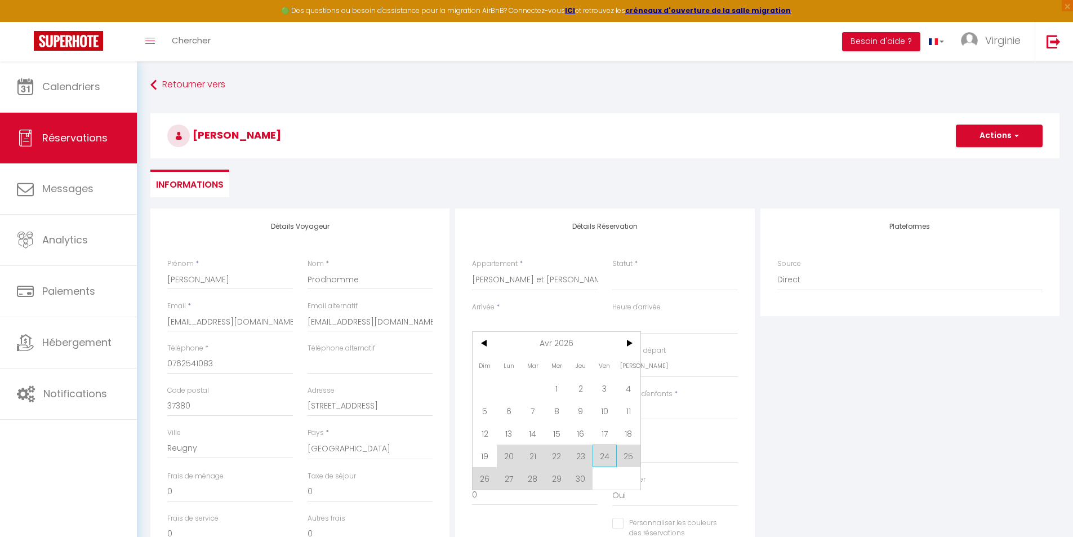
click at [604, 459] on span "24" at bounding box center [605, 455] width 24 height 23
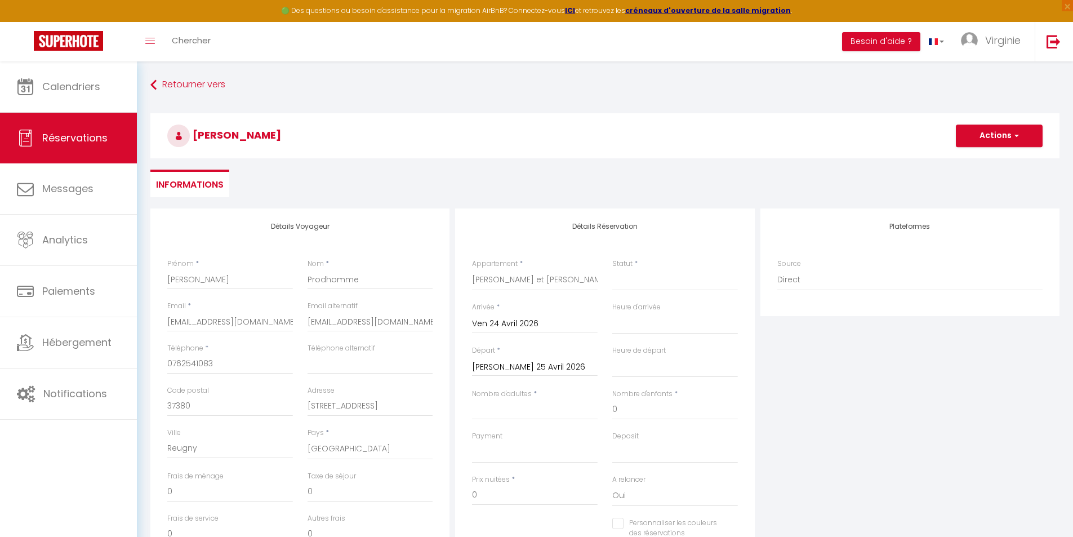
click at [536, 369] on input "[PERSON_NAME] 25 Avril 2026" at bounding box center [535, 367] width 126 height 15
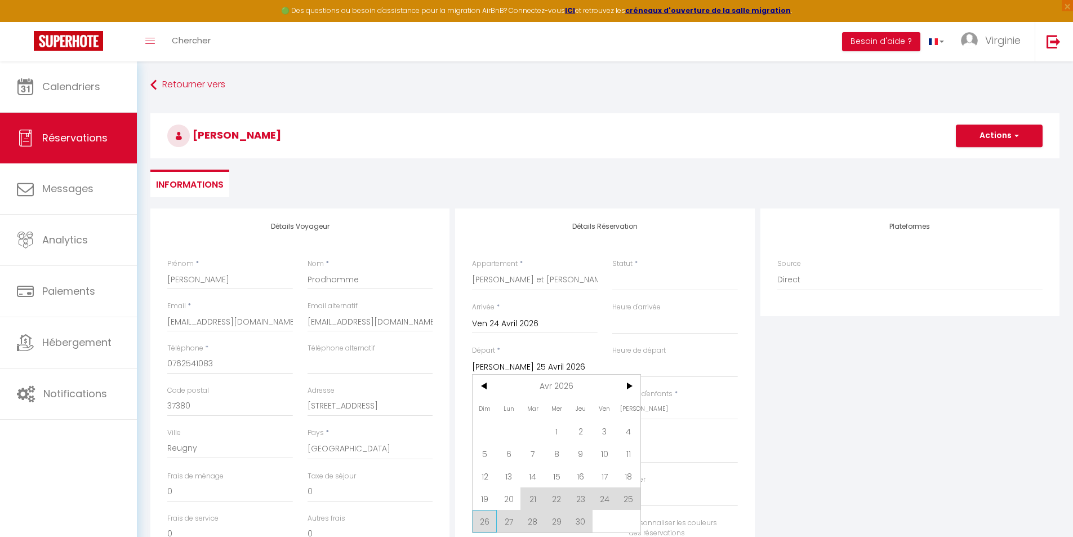
click at [483, 524] on span "26" at bounding box center [485, 521] width 24 height 23
click at [486, 522] on div "Personnaliser les couleurs des réservations #D7092E" at bounding box center [605, 534] width 281 height 33
click at [485, 521] on div "Personnaliser les couleurs des réservations #D7092E" at bounding box center [605, 534] width 281 height 33
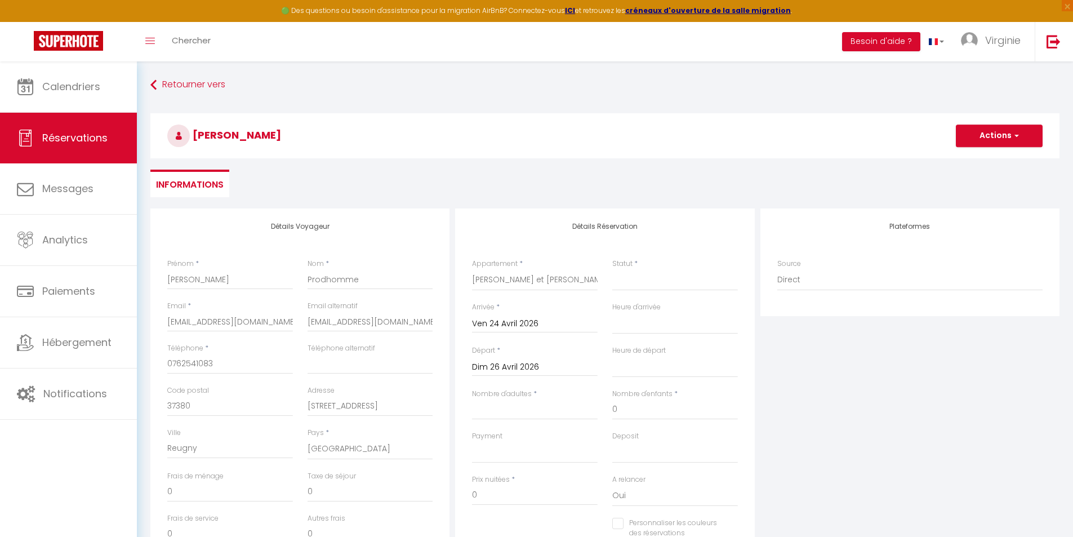
click at [486, 521] on div "Personnaliser les couleurs des réservations #D7092E" at bounding box center [605, 534] width 281 height 33
click at [539, 366] on input "Dim 26 Avril 2026" at bounding box center [535, 367] width 126 height 15
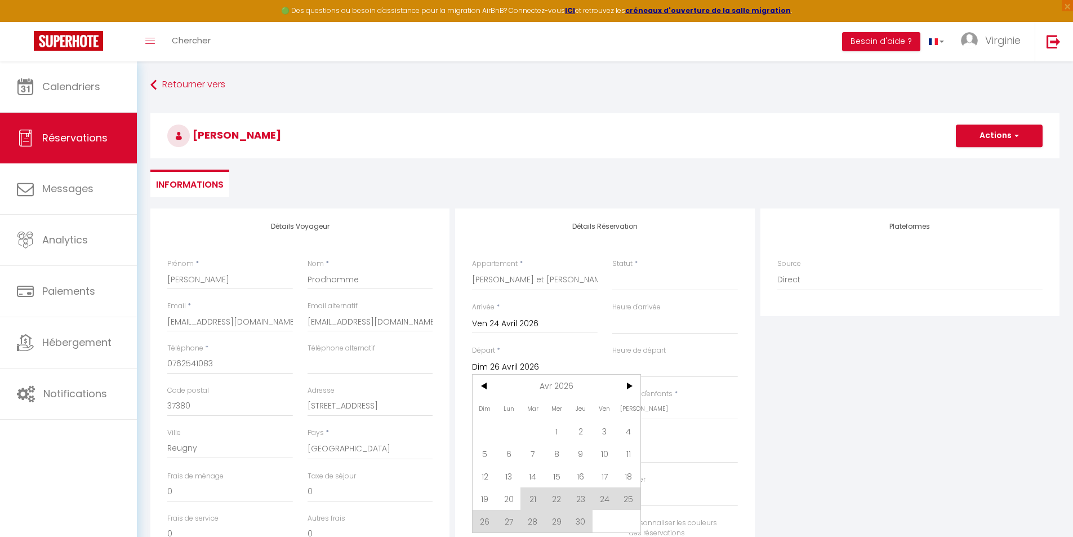
click at [509, 523] on span "27" at bounding box center [509, 521] width 24 height 23
click at [506, 524] on div "Personnaliser les couleurs des réservations #D7092E" at bounding box center [605, 534] width 281 height 33
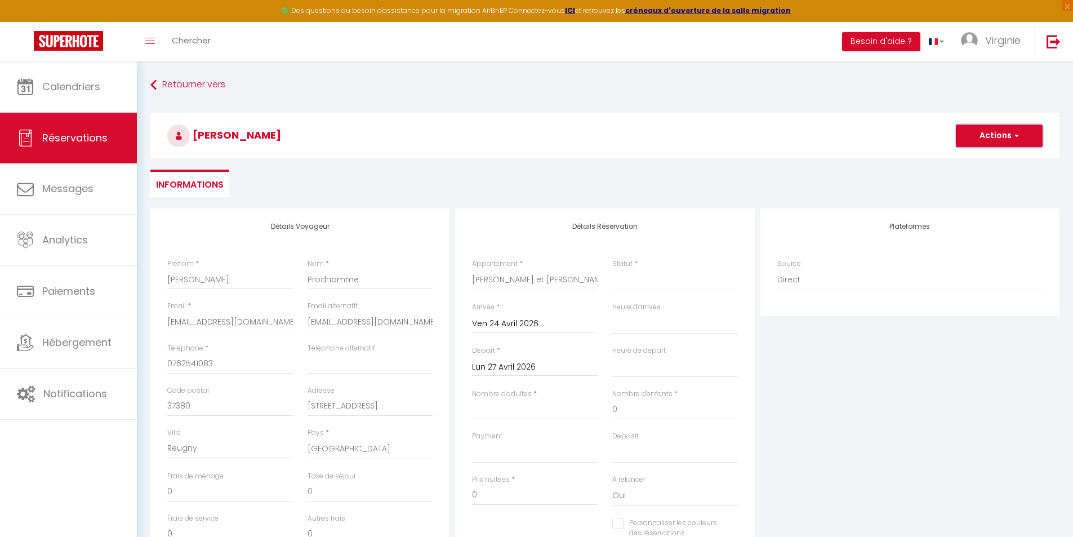
click at [1008, 136] on button "Actions" at bounding box center [999, 135] width 87 height 23
click at [998, 160] on link "Enregistrer" at bounding box center [988, 160] width 89 height 15
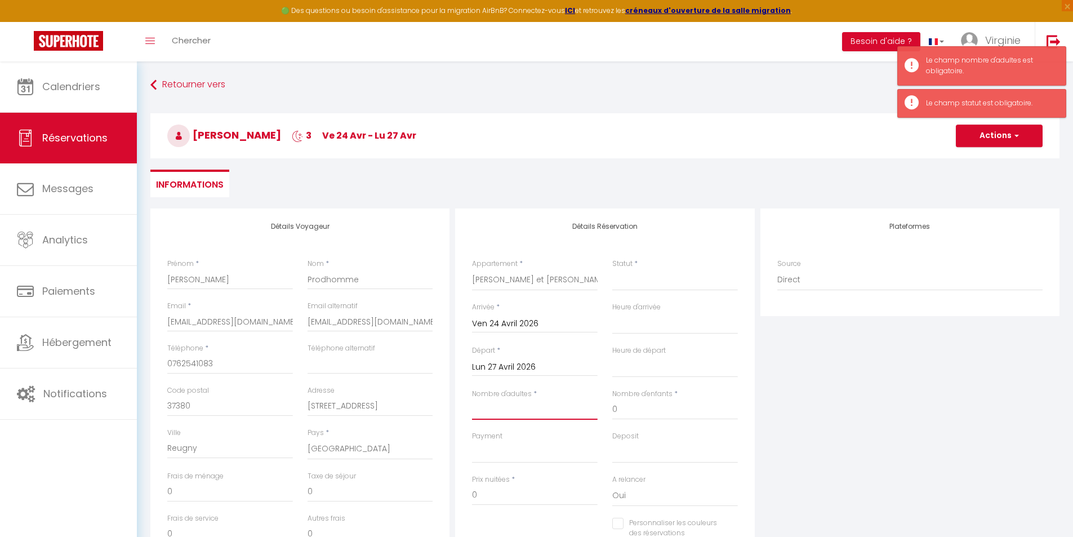
click at [511, 409] on input "Nombre d'adultes" at bounding box center [535, 409] width 126 height 20
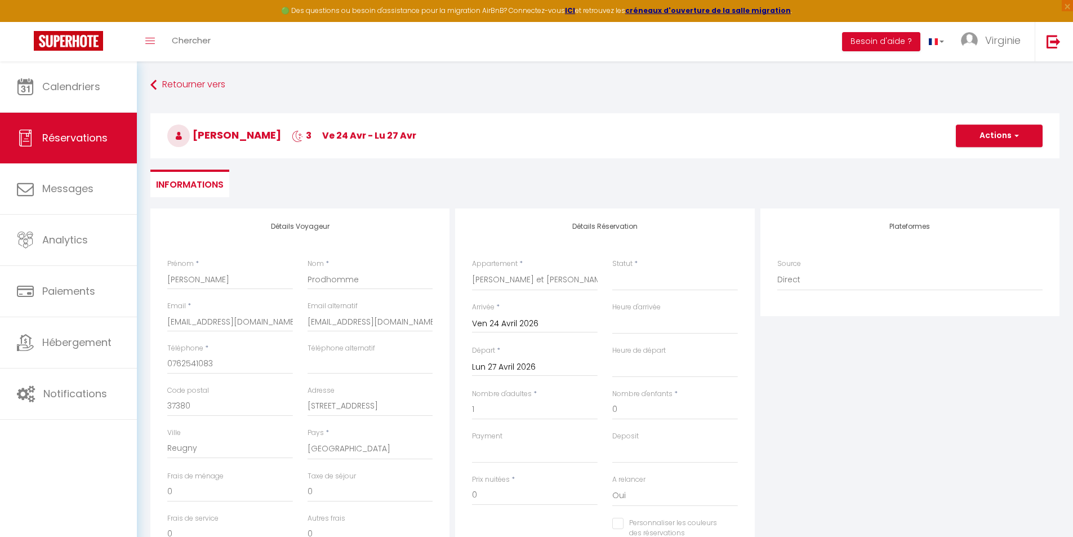
click at [628, 292] on div "Statut * Confirmé Non Confirmé Annulé Annulé par le voyageur No Show Request" at bounding box center [675, 280] width 140 height 43
click at [629, 279] on select "Confirmé Non Confirmé [PERSON_NAME] par le voyageur No Show Request" at bounding box center [675, 279] width 126 height 21
click at [612, 269] on select "Confirmé Non Confirmé [PERSON_NAME] par le voyageur No Show Request" at bounding box center [675, 279] width 126 height 21
click at [987, 135] on button "Actions" at bounding box center [999, 135] width 87 height 23
click at [984, 161] on link "Enregistrer" at bounding box center [988, 160] width 89 height 15
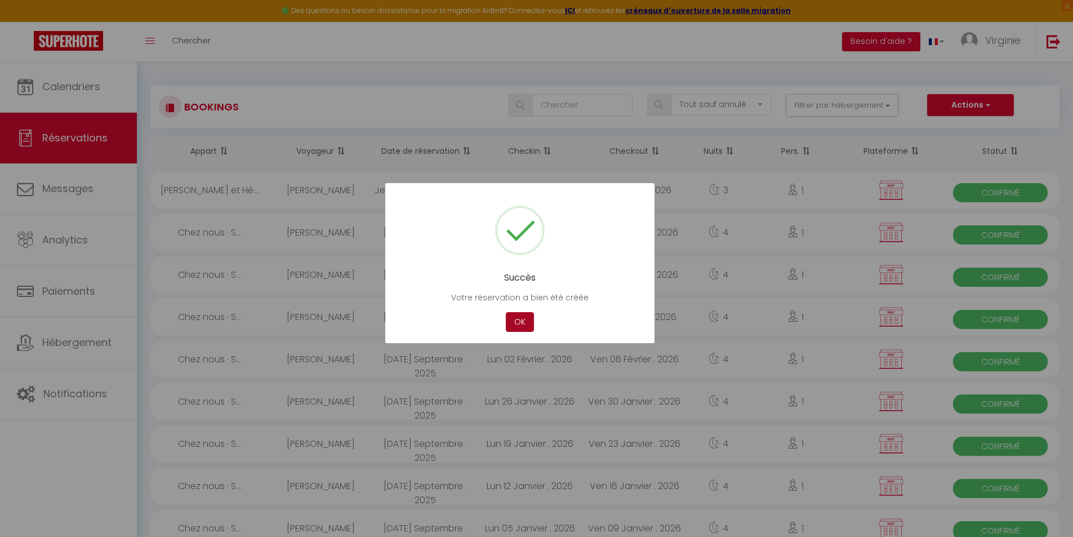
click at [517, 327] on button "OK" at bounding box center [520, 322] width 28 height 20
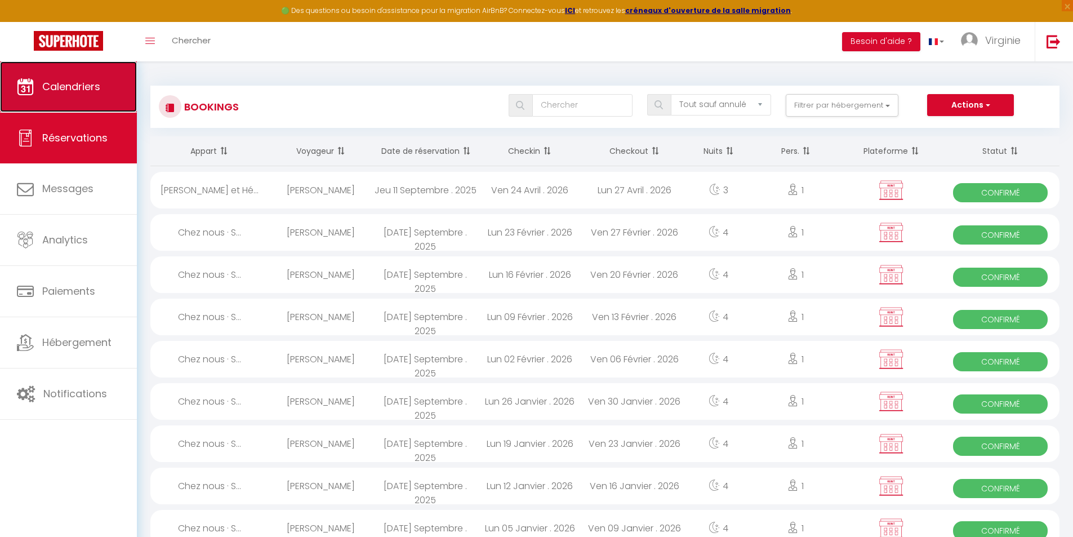
click at [60, 95] on link "Calendriers" at bounding box center [68, 86] width 137 height 51
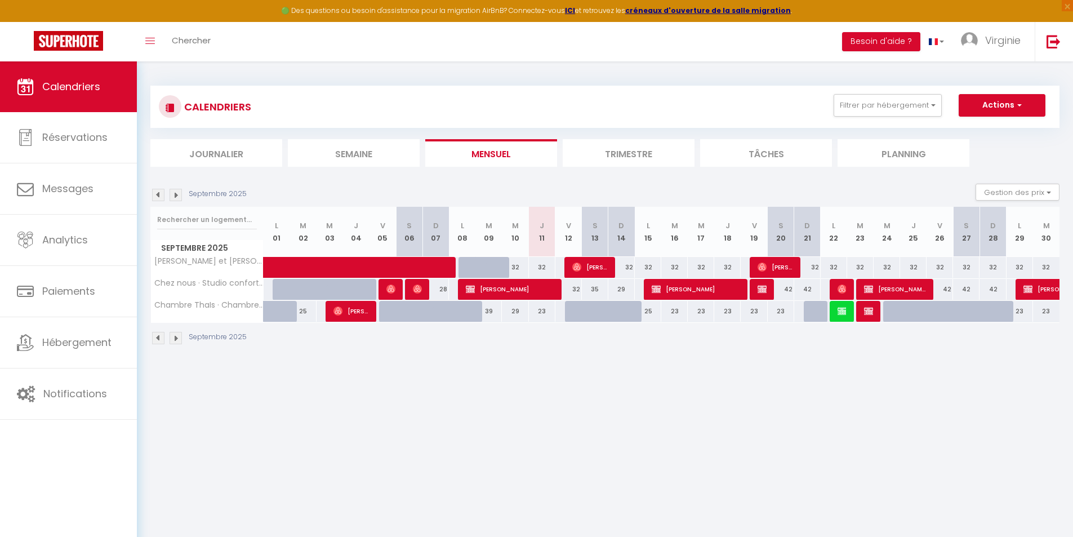
click at [175, 199] on img at bounding box center [176, 195] width 12 height 12
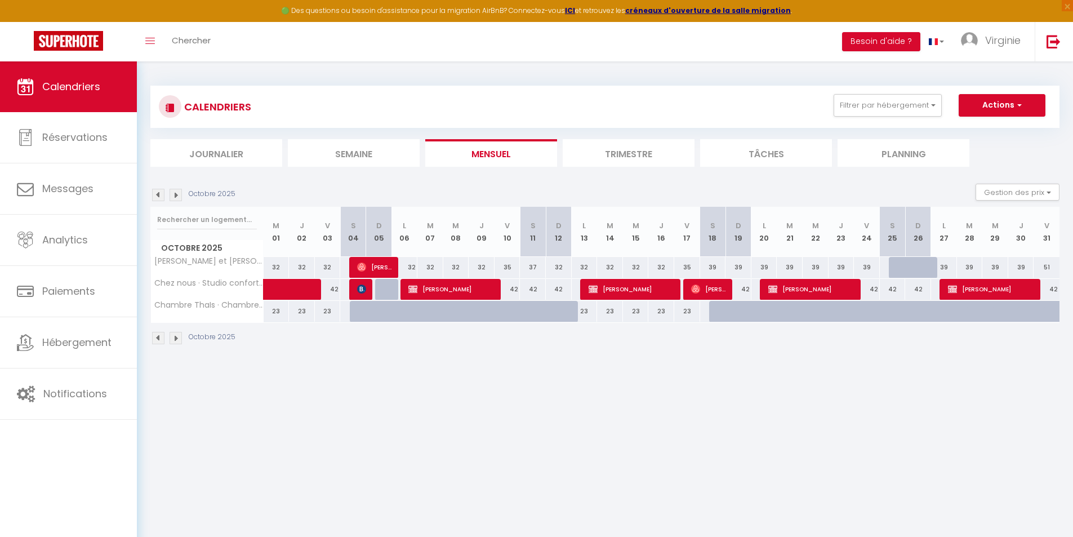
click at [175, 199] on img at bounding box center [176, 195] width 12 height 12
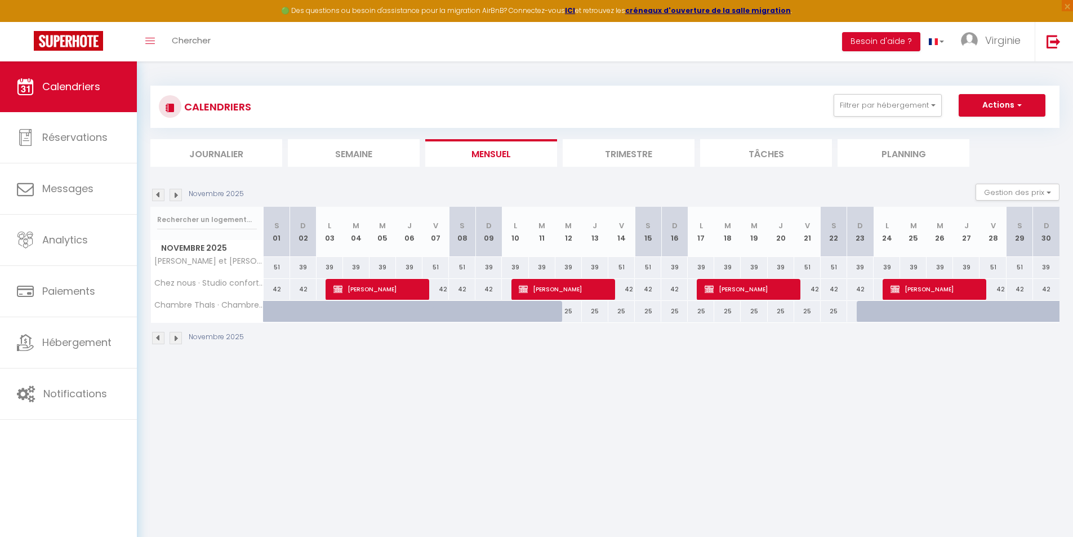
click at [175, 199] on img at bounding box center [176, 195] width 12 height 12
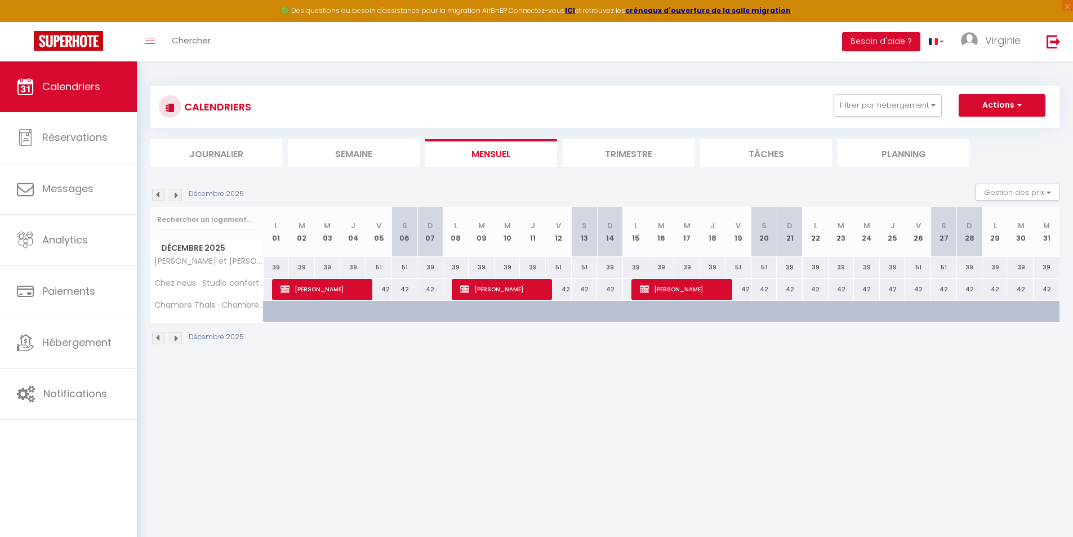
click at [175, 199] on img at bounding box center [176, 195] width 12 height 12
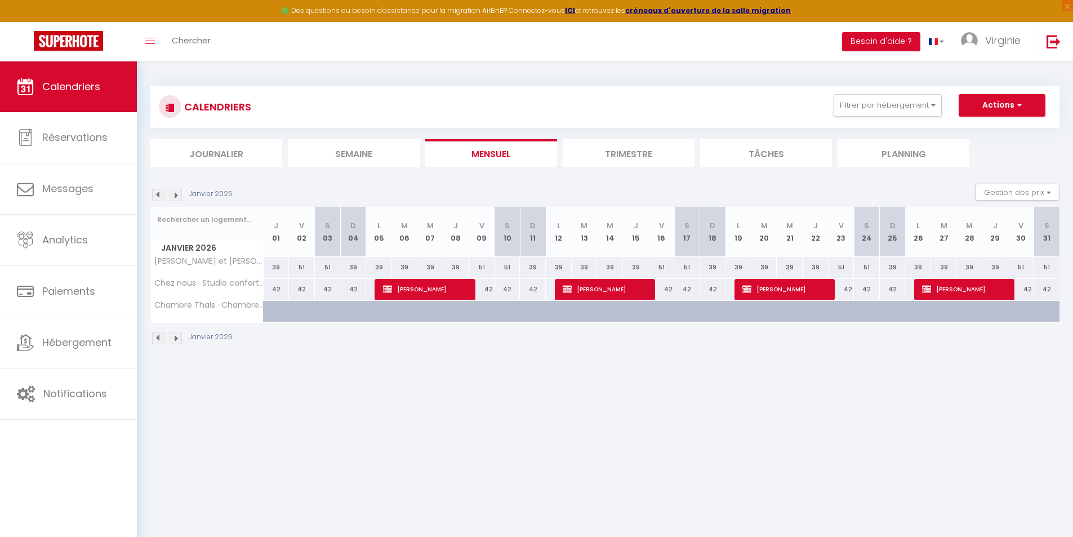
click at [175, 199] on img at bounding box center [176, 195] width 12 height 12
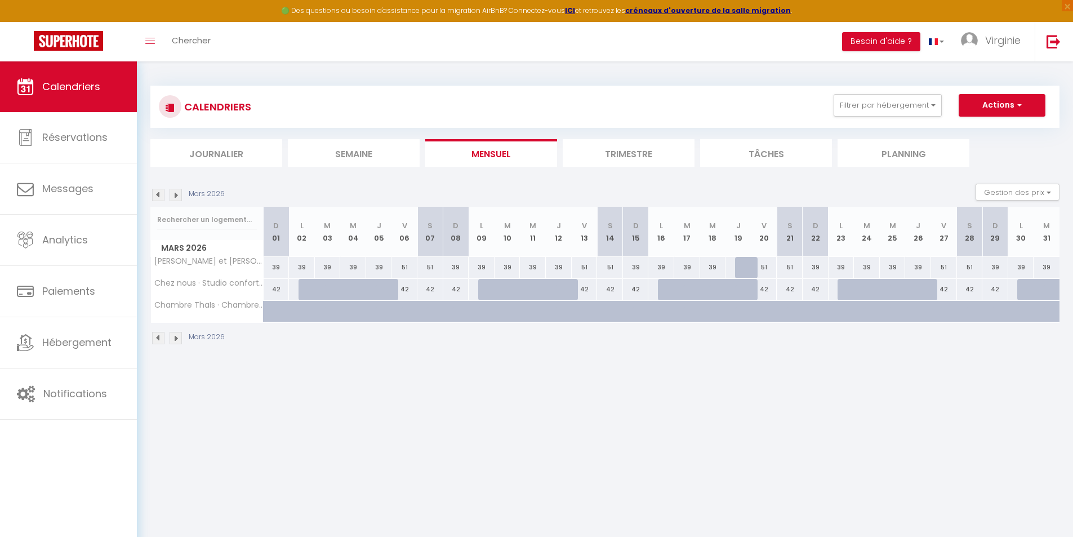
click at [175, 199] on img at bounding box center [176, 195] width 12 height 12
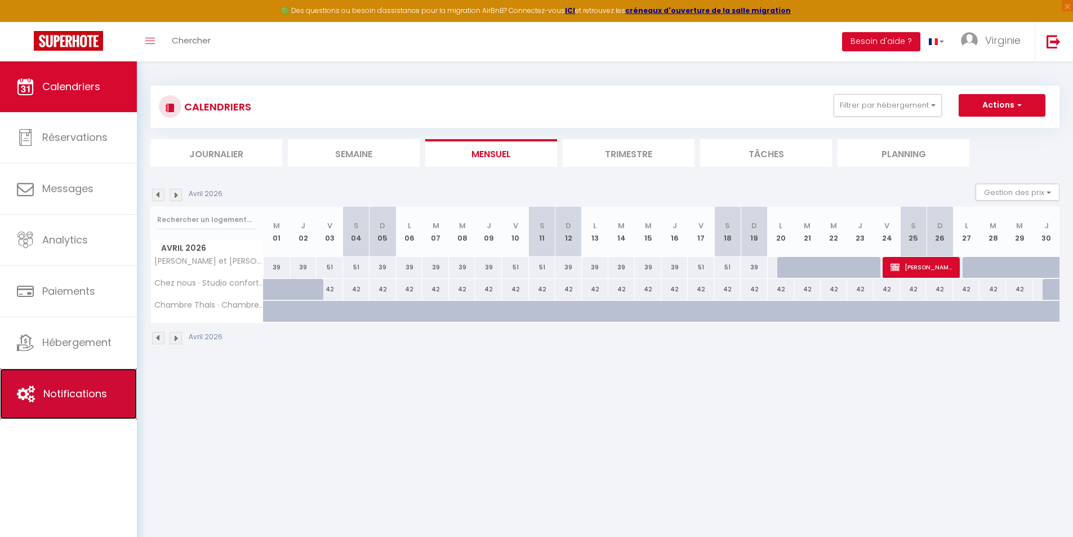
click at [78, 400] on span "Notifications" at bounding box center [75, 393] width 64 height 14
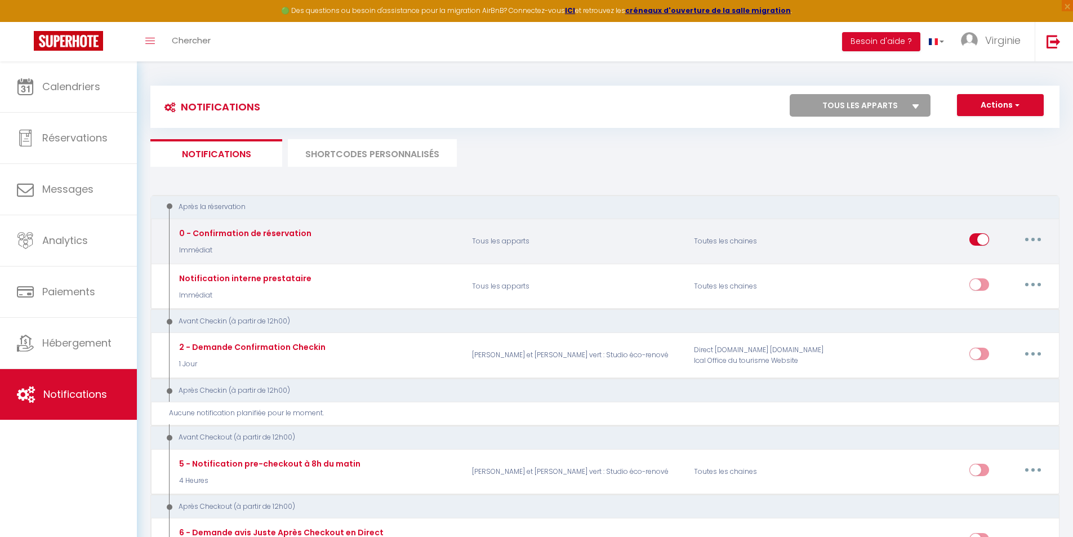
click at [278, 232] on div "0 - Confirmation de réservation" at bounding box center [243, 233] width 135 height 12
click at [215, 235] on div "0 - Confirmation de réservation" at bounding box center [243, 233] width 135 height 12
click at [1036, 242] on button "button" at bounding box center [1033, 239] width 32 height 18
click at [1002, 270] on link "Editer" at bounding box center [1003, 265] width 83 height 19
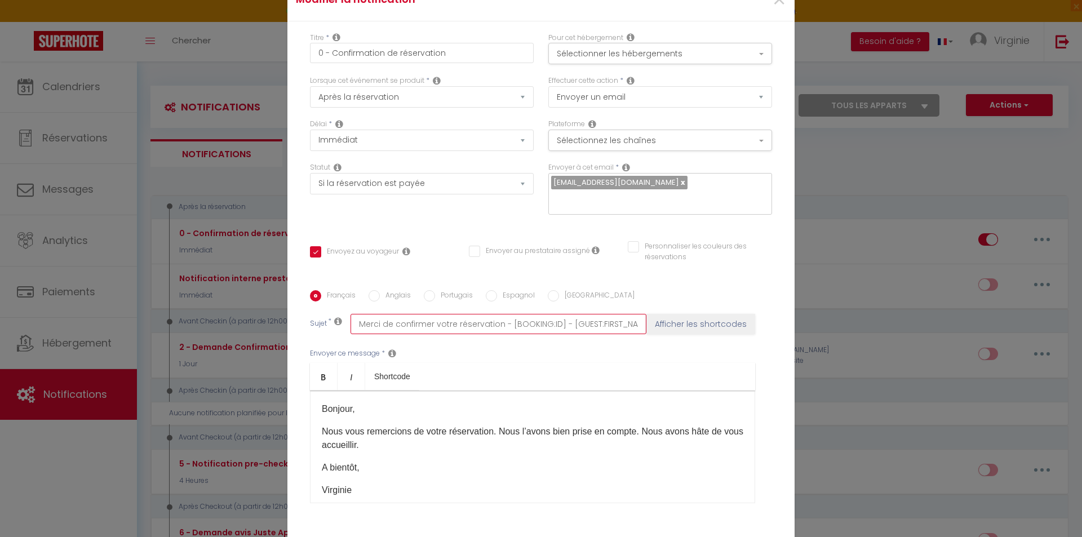
drag, startPoint x: 352, startPoint y: 323, endPoint x: 450, endPoint y: 323, distance: 98.0
click at [450, 323] on input "Merci de confirmer votre réservation - [BOOKING:ID] - [GUEST:FIRST_NAME] [GUEST…" at bounding box center [498, 324] width 296 height 20
drag, startPoint x: 531, startPoint y: 322, endPoint x: 610, endPoint y: 324, distance: 78.9
click at [610, 324] on input "Confirmation de réservation - [BOOKING:ID] - [GUEST:FIRST_NAME] [GUEST:LAST_NAM…" at bounding box center [498, 324] width 296 height 20
drag, startPoint x: 610, startPoint y: 324, endPoint x: 532, endPoint y: 324, distance: 77.2
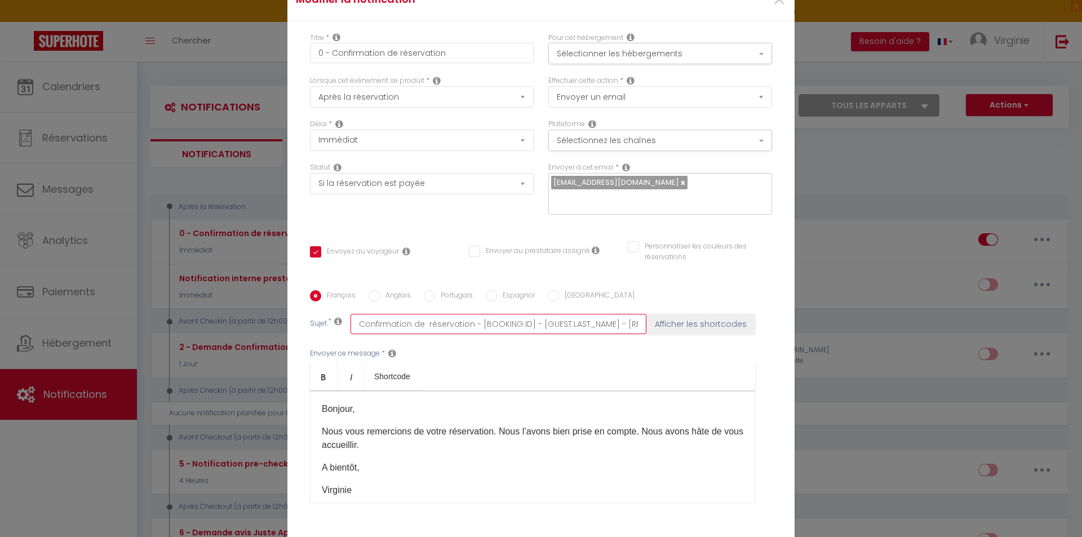
click at [532, 324] on input "Confirmation de réservation - [BOOKING:ID] - [GUEST:LAST_NAME] - [RENTAL:NAME]" at bounding box center [498, 324] width 296 height 20
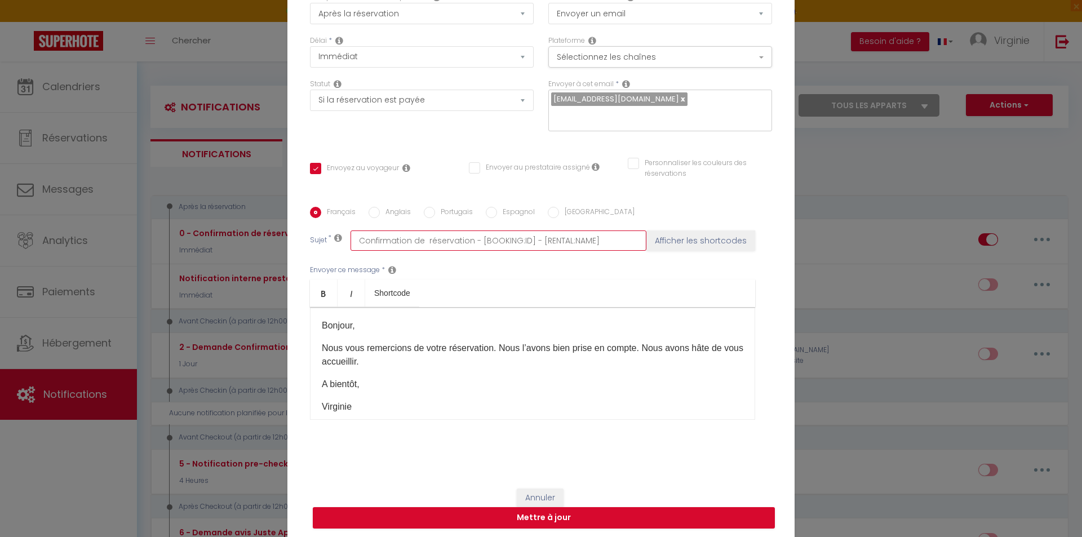
scroll to position [86, 0]
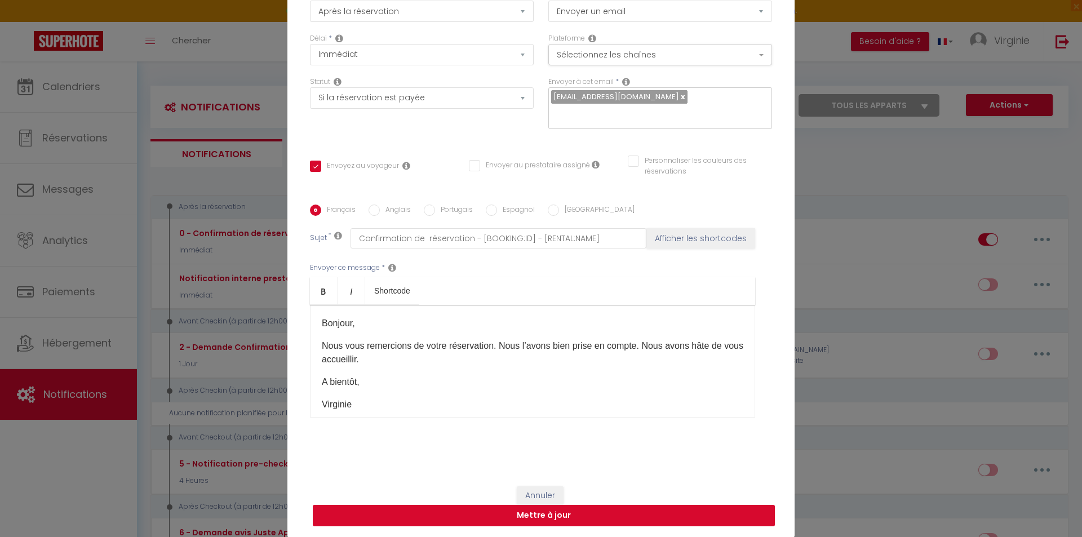
click at [579, 518] on button "Mettre à jour" at bounding box center [544, 515] width 462 height 21
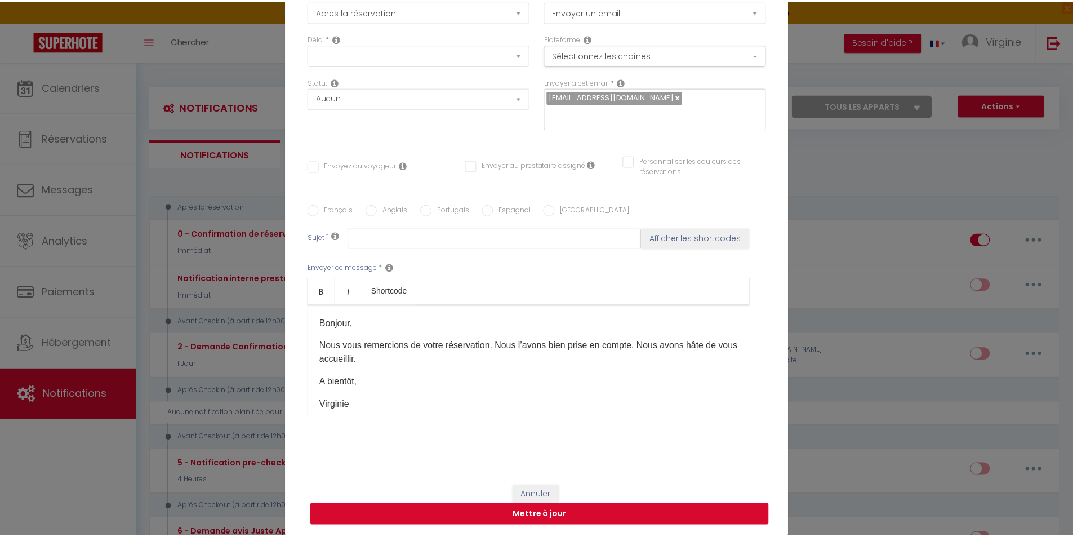
scroll to position [0, 0]
